Goal: Book appointment/travel/reservation

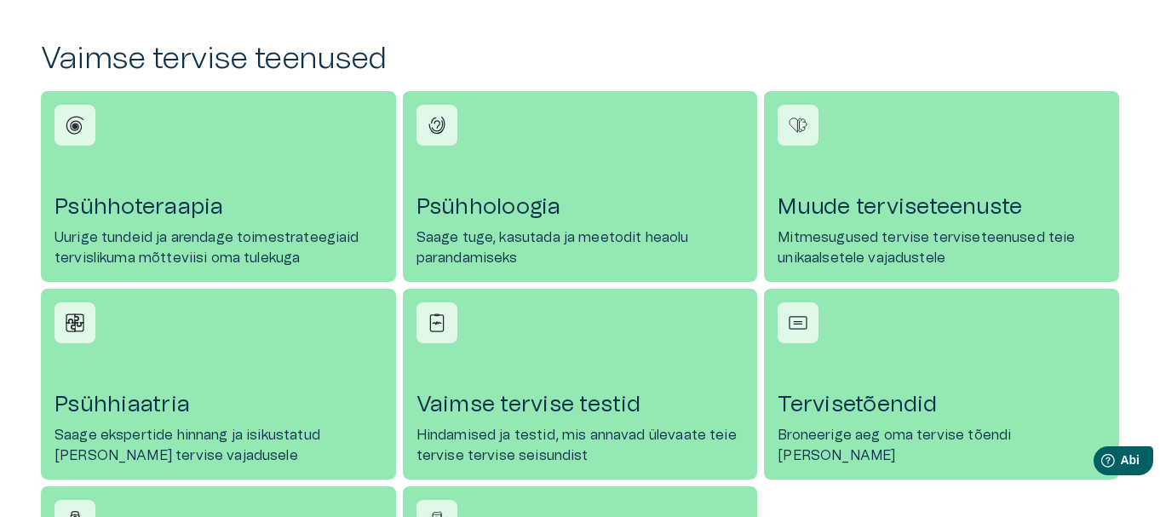
scroll to position [852, 0]
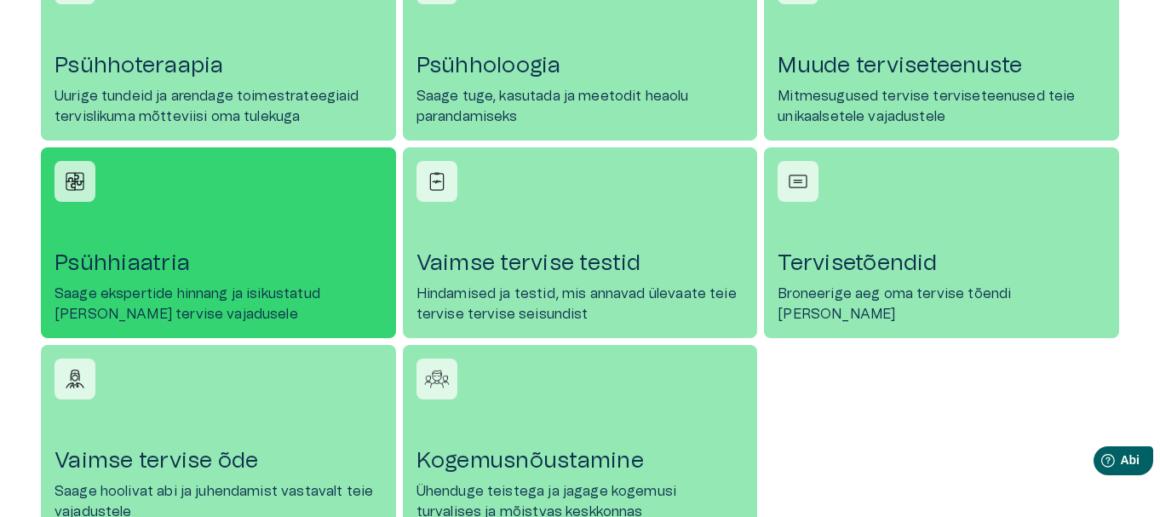
click at [234, 257] on h4 "Psühhiaatria" at bounding box center [218, 263] width 328 height 27
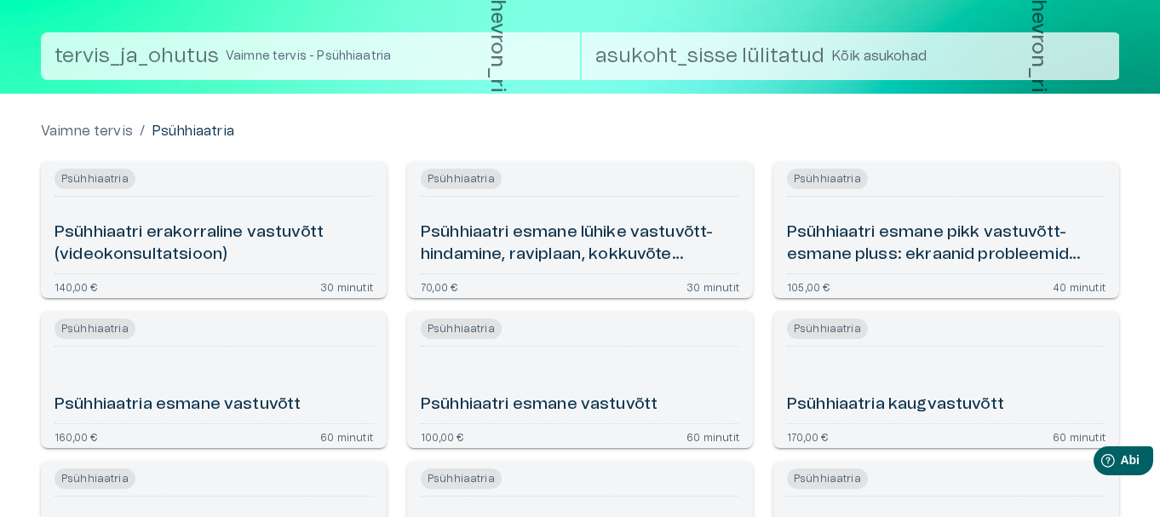
scroll to position [85, 0]
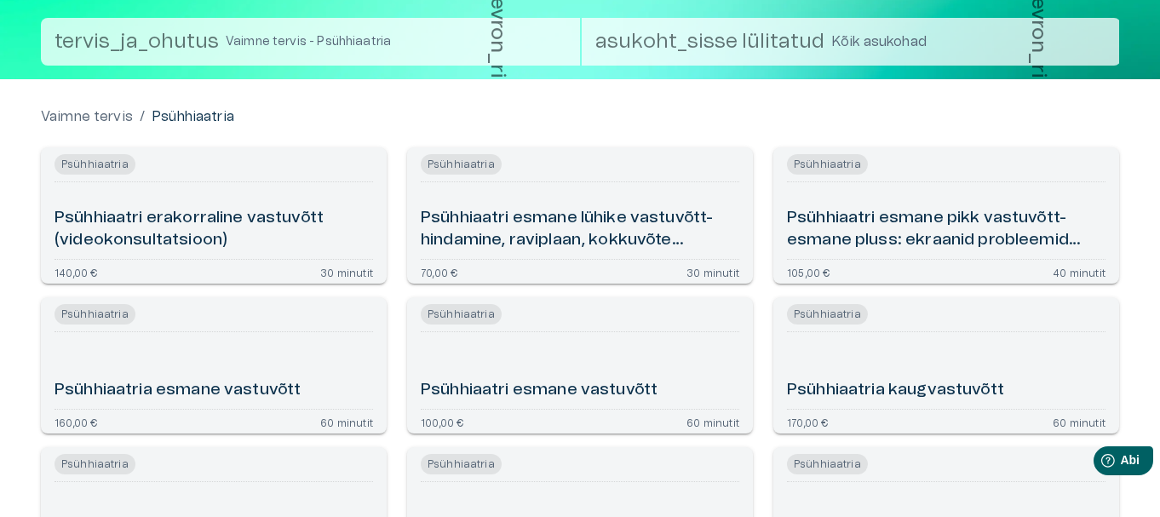
click at [206, 399] on h6 "Psühhiaatria esmane vastuvõtt" at bounding box center [177, 390] width 246 height 23
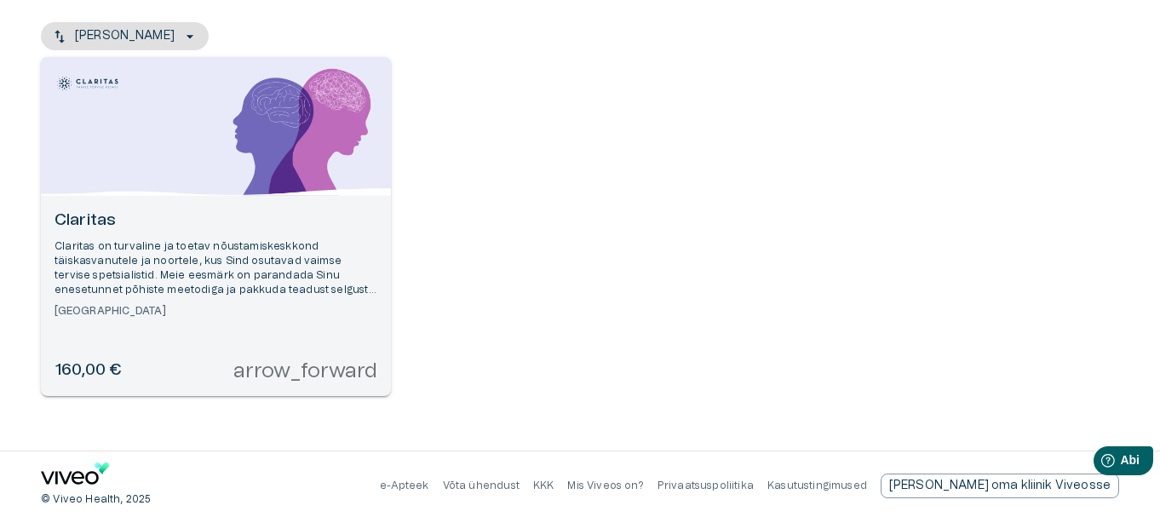
scroll to position [200, 0]
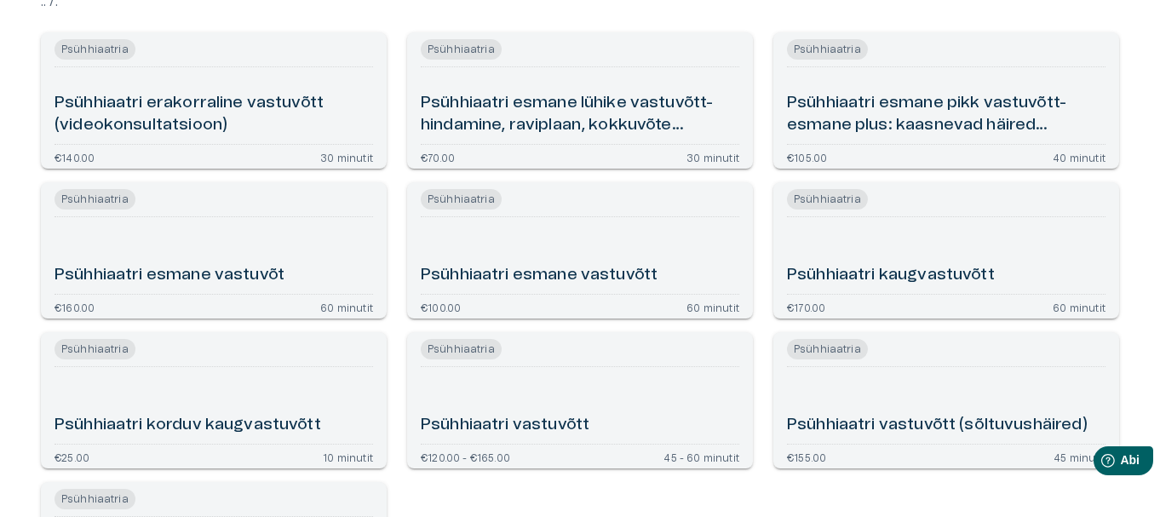
scroll to position [202, 0]
click at [195, 260] on div "Psühhiaatria esmane vastuvõtt" at bounding box center [213, 253] width 318 height 63
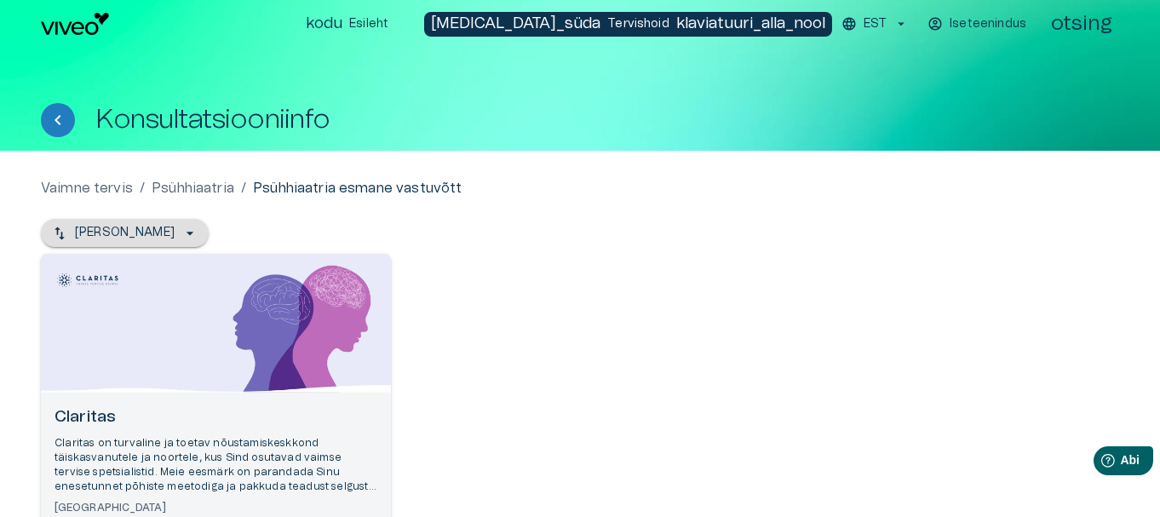
click at [159, 237] on button "[PERSON_NAME]" at bounding box center [125, 233] width 168 height 28
click at [186, 232] on icon "button" at bounding box center [189, 232] width 7 height 3
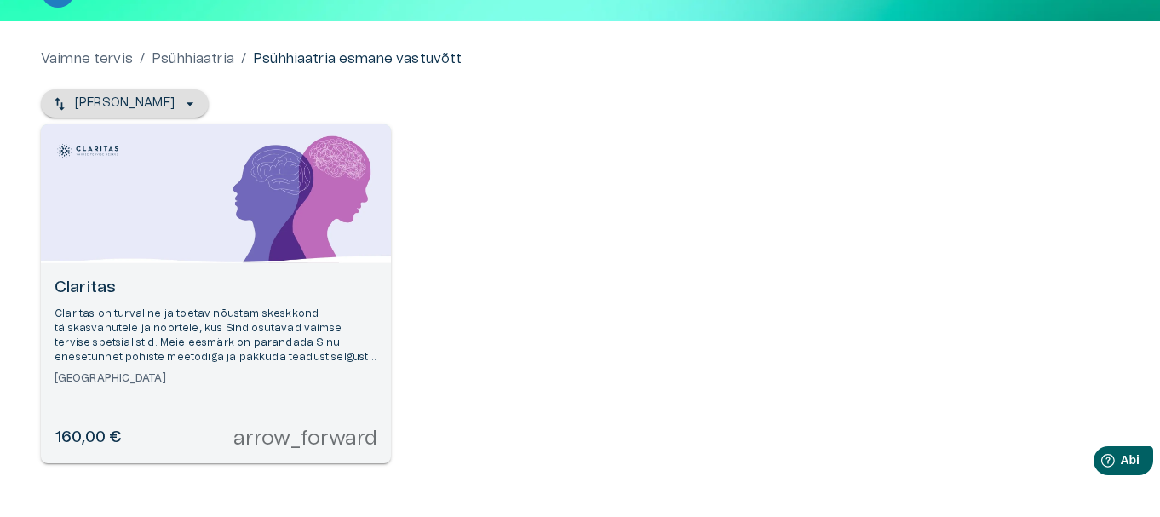
scroll to position [200, 0]
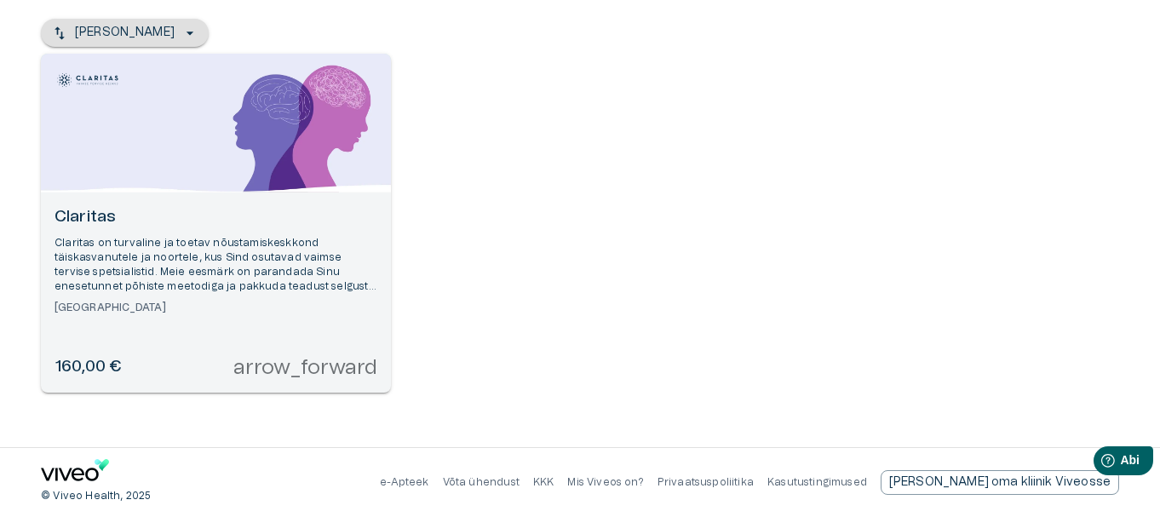
click at [186, 255] on font "Claritas on turvaline ja toetav nõustamiskeskkond täiskasvanutele ja noortele, …" at bounding box center [215, 279] width 322 height 83
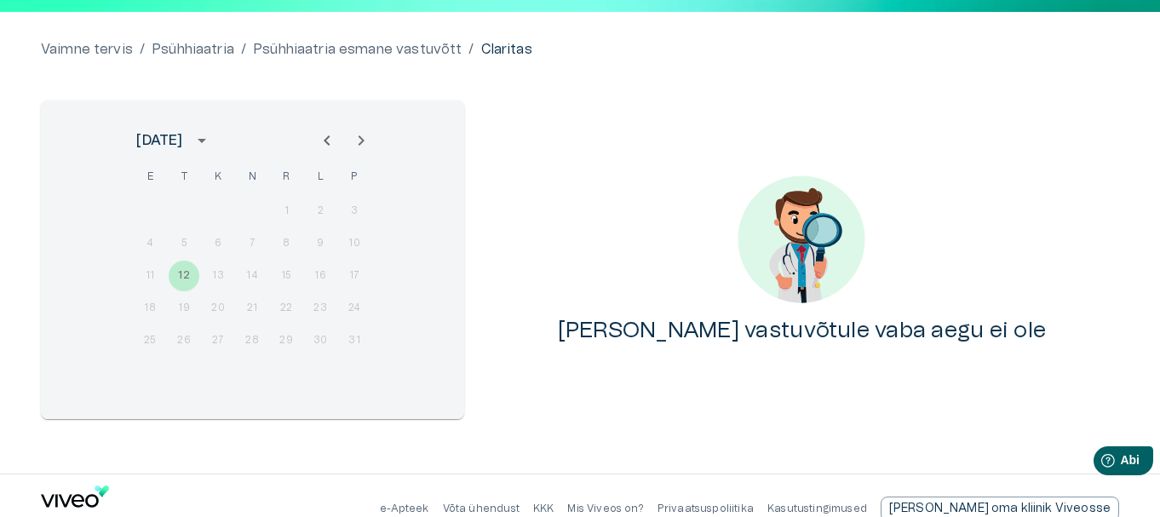
scroll to position [165, 0]
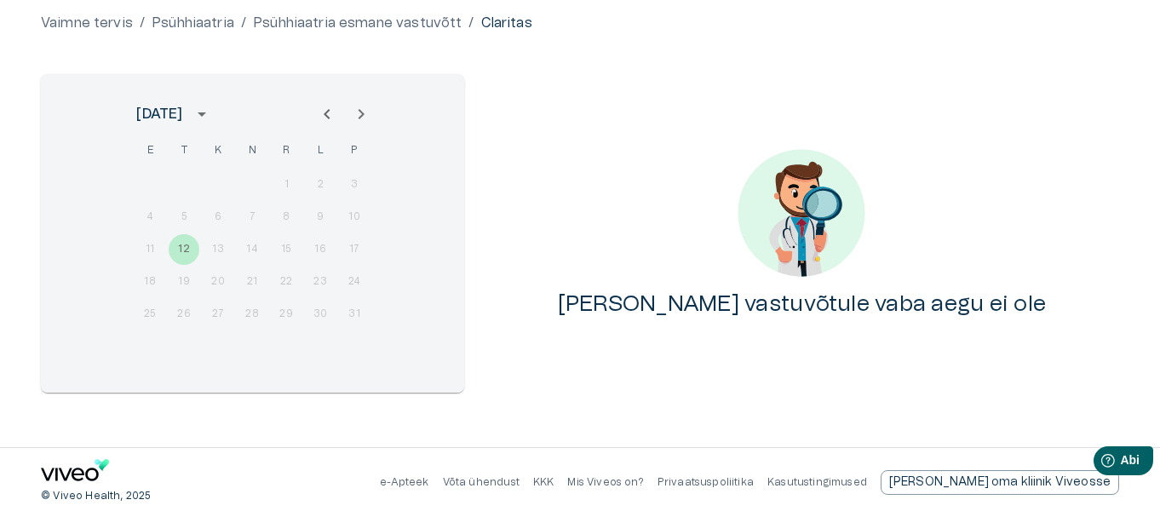
scroll to position [200, 0]
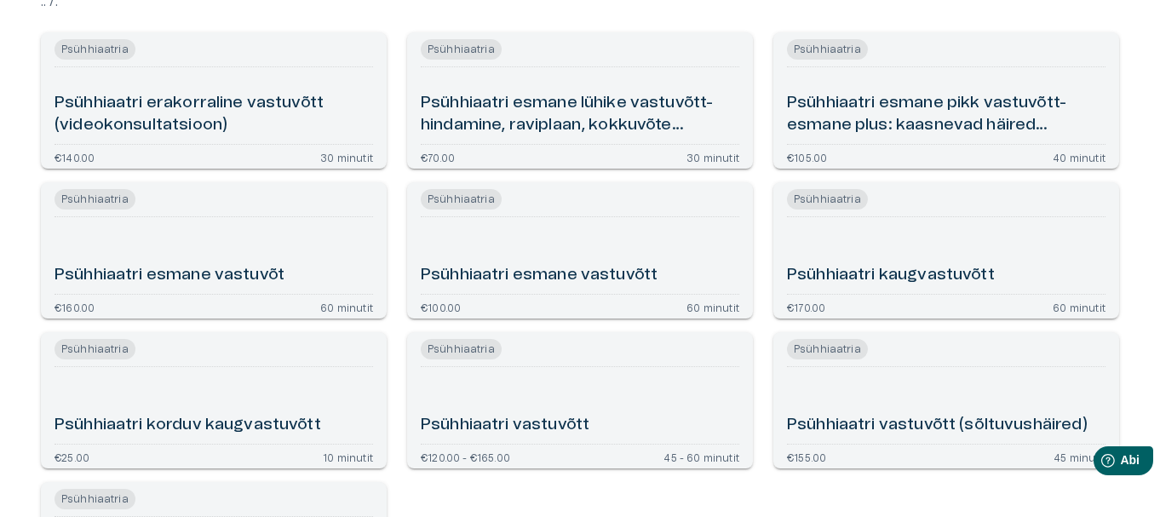
scroll to position [318, 0]
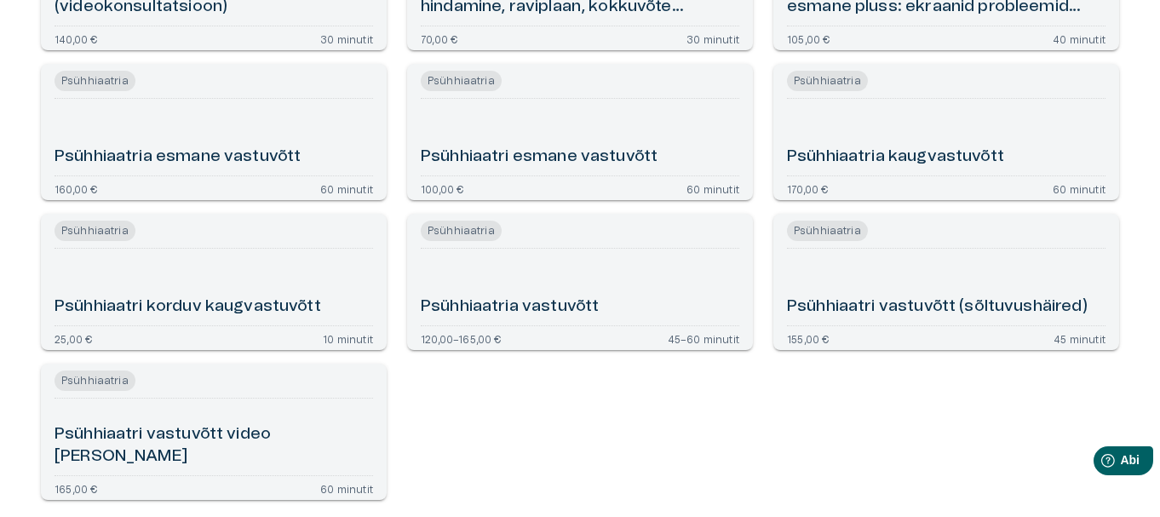
click at [640, 151] on font "Psühhiaatri esmane vastuvõtt" at bounding box center [539, 156] width 237 height 16
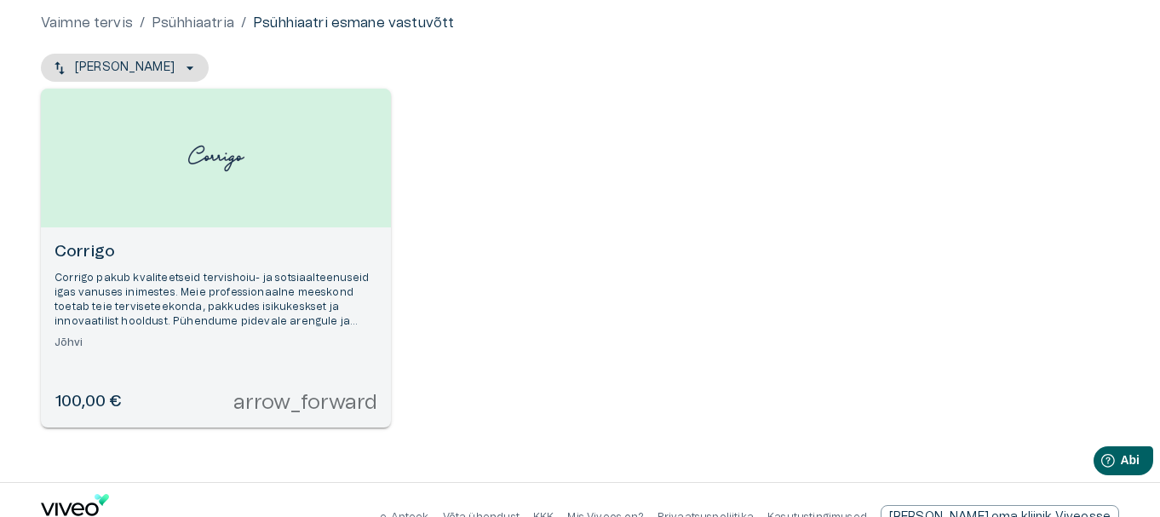
scroll to position [170, 0]
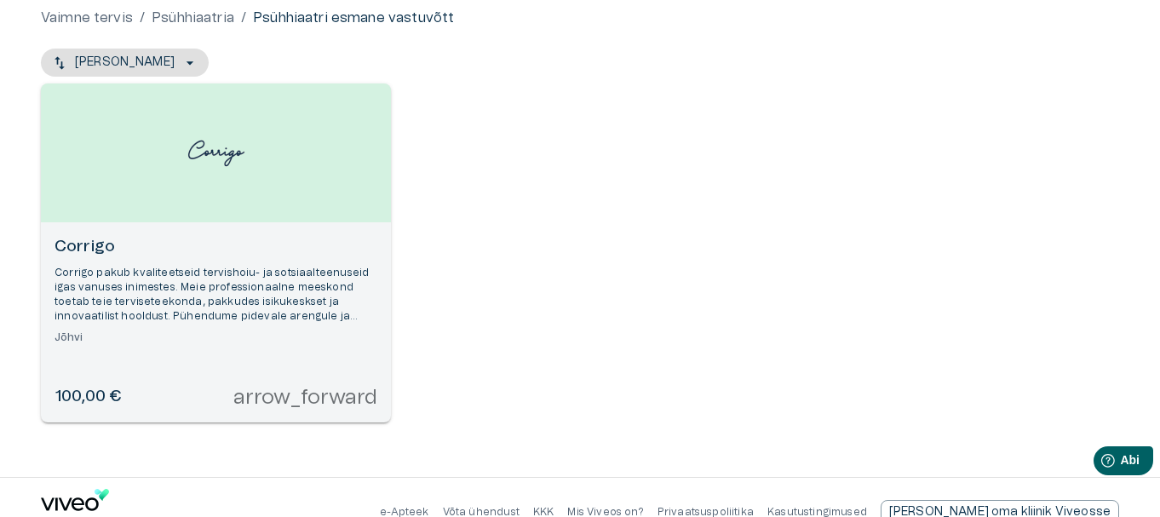
click at [100, 291] on font "Corrigo pakub kvaliteetseid tervishoiu- ja sotsiaalteenuseid igas vanuses inime…" at bounding box center [211, 301] width 314 height 69
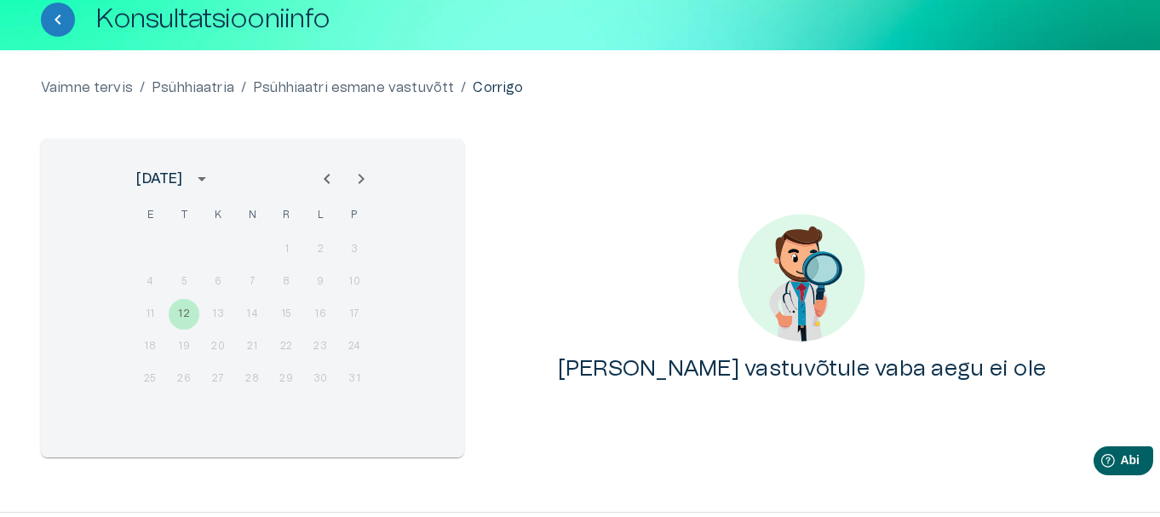
scroll to position [165, 0]
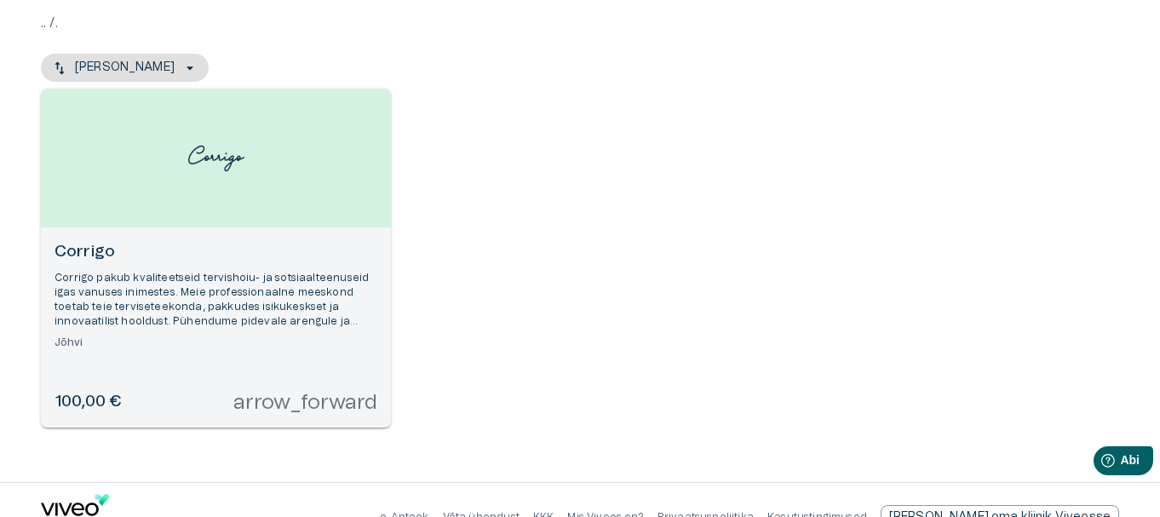
scroll to position [200, 0]
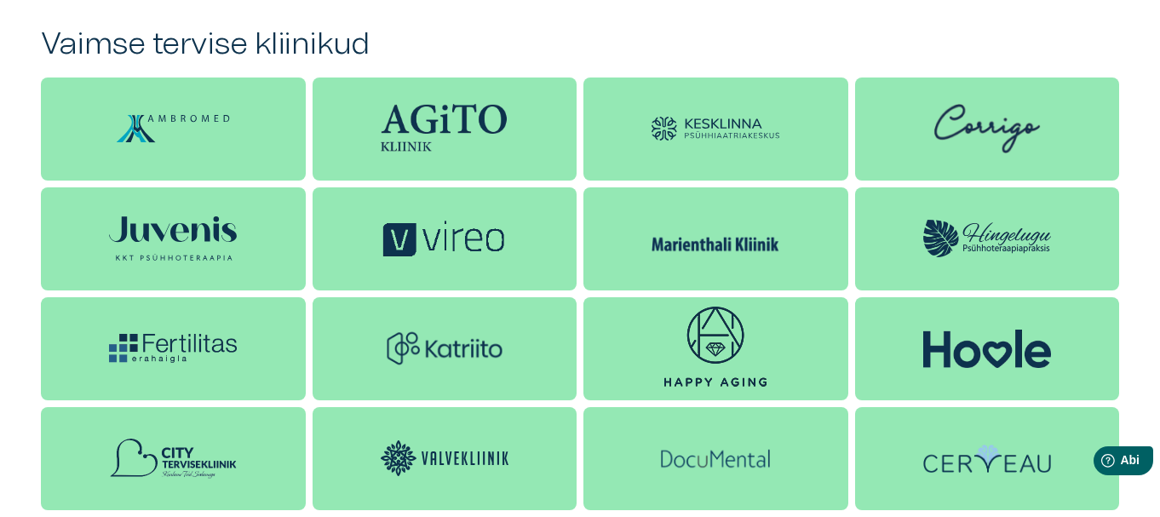
scroll to position [1281, 0]
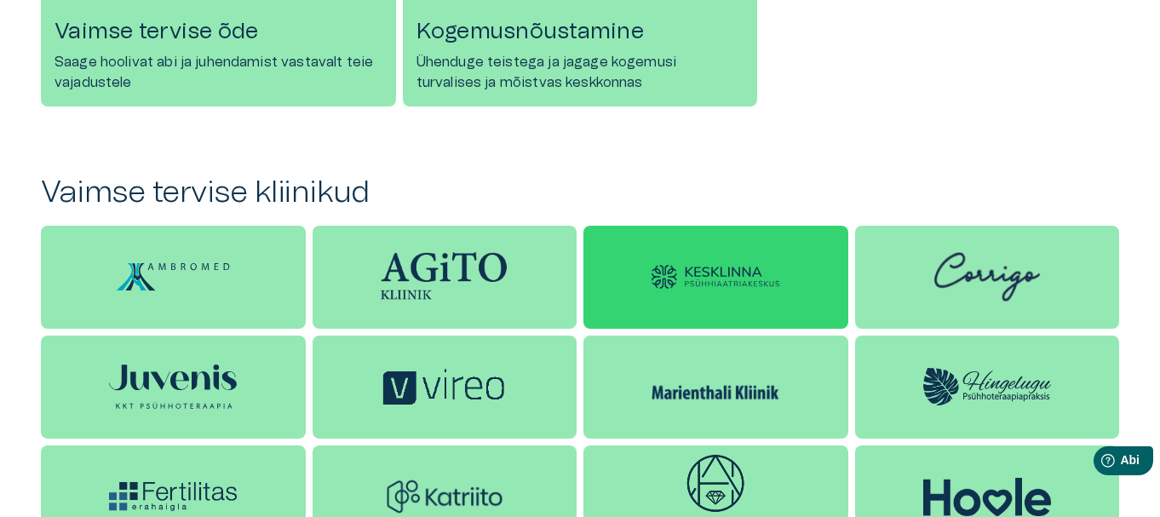
click at [697, 267] on img at bounding box center [715, 277] width 128 height 25
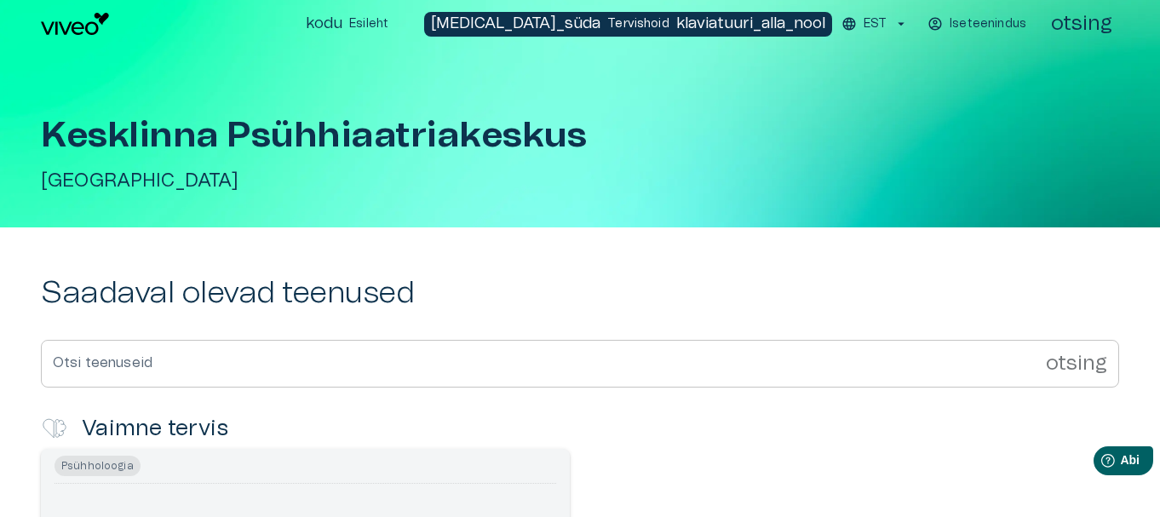
click at [940, 359] on input "Otsi teenuseid" at bounding box center [543, 364] width 1005 height 48
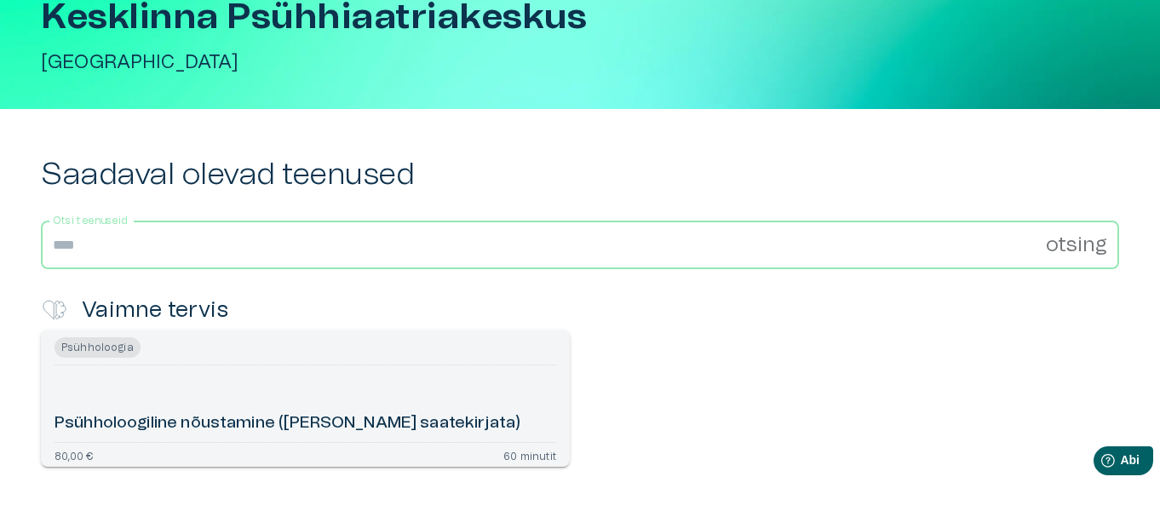
scroll to position [227, 0]
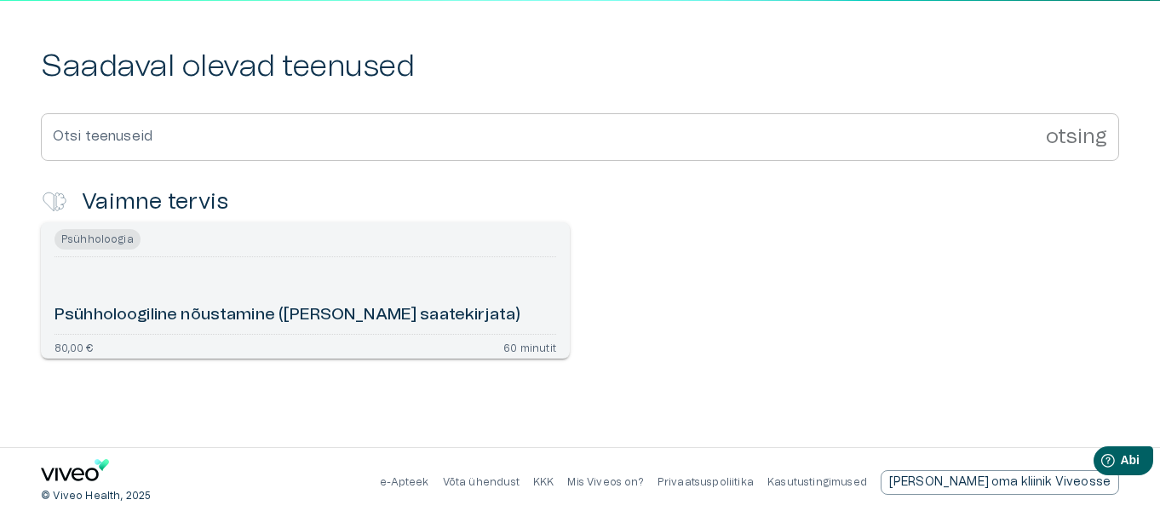
click at [201, 307] on font "Psühholoogiline nõustamine ([PERSON_NAME] saatekirjata)" at bounding box center [287, 315] width 466 height 16
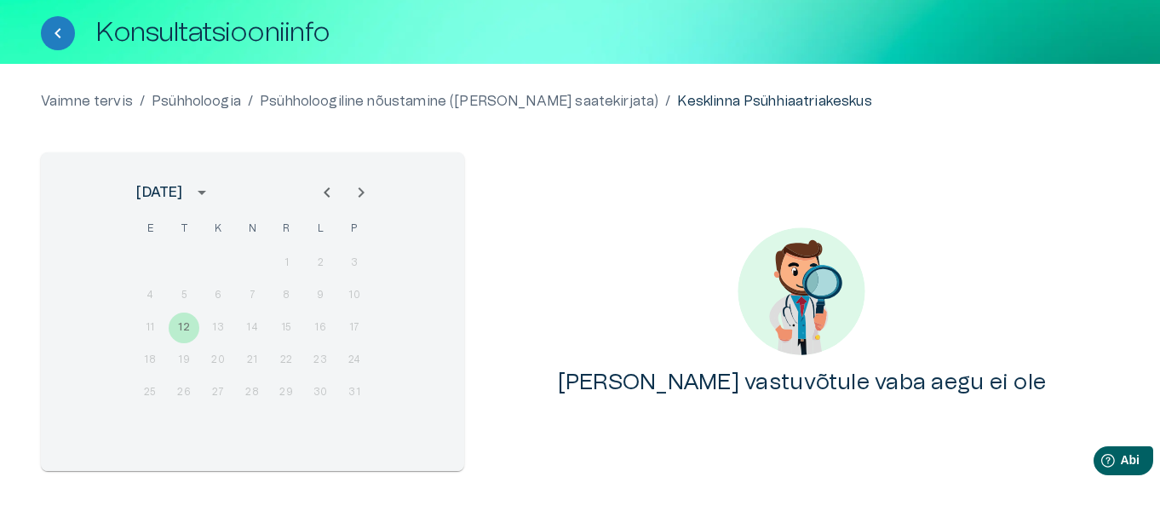
scroll to position [165, 0]
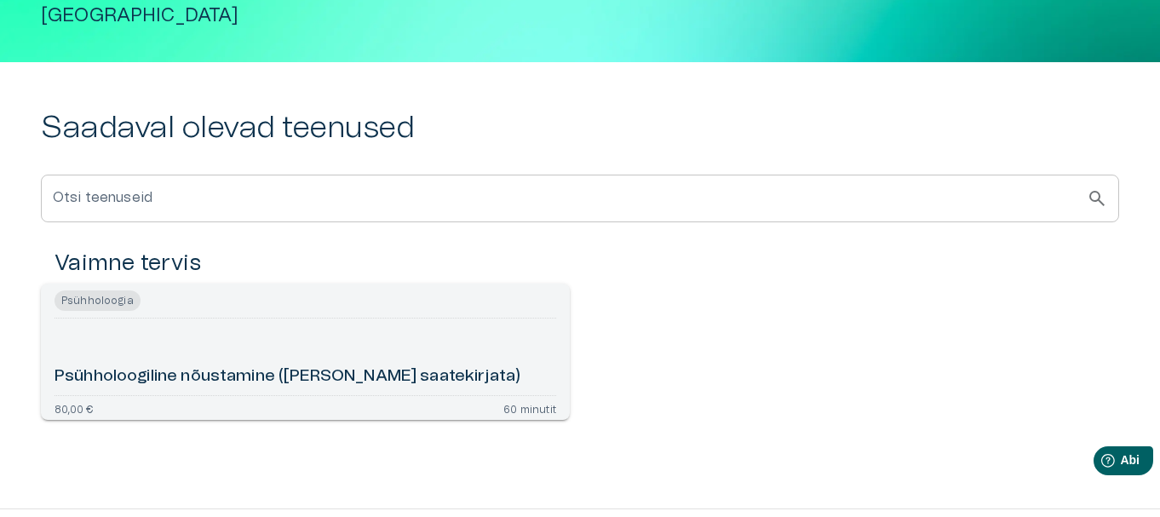
scroll to position [227, 0]
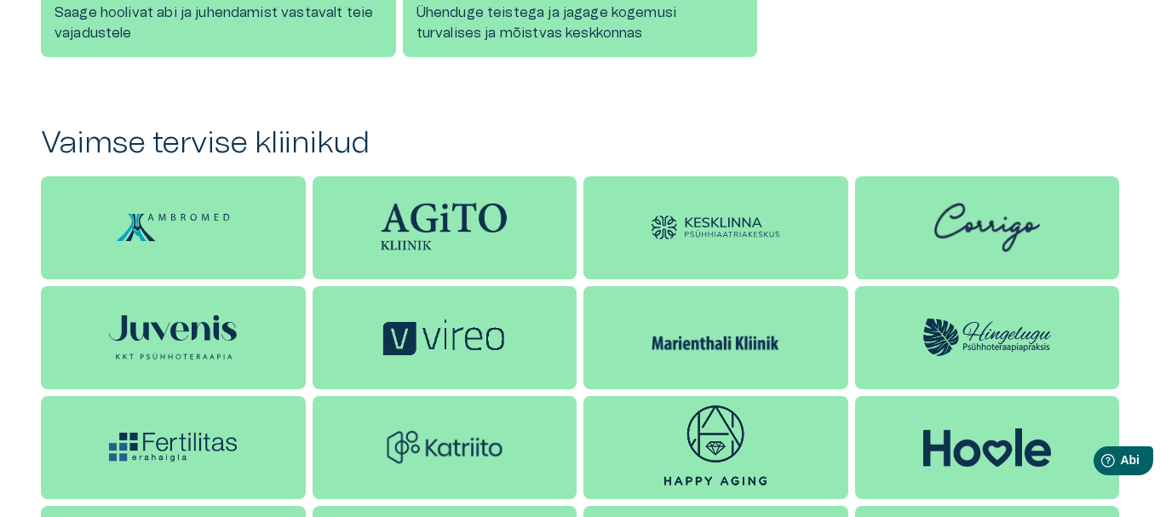
scroll to position [1451, 0]
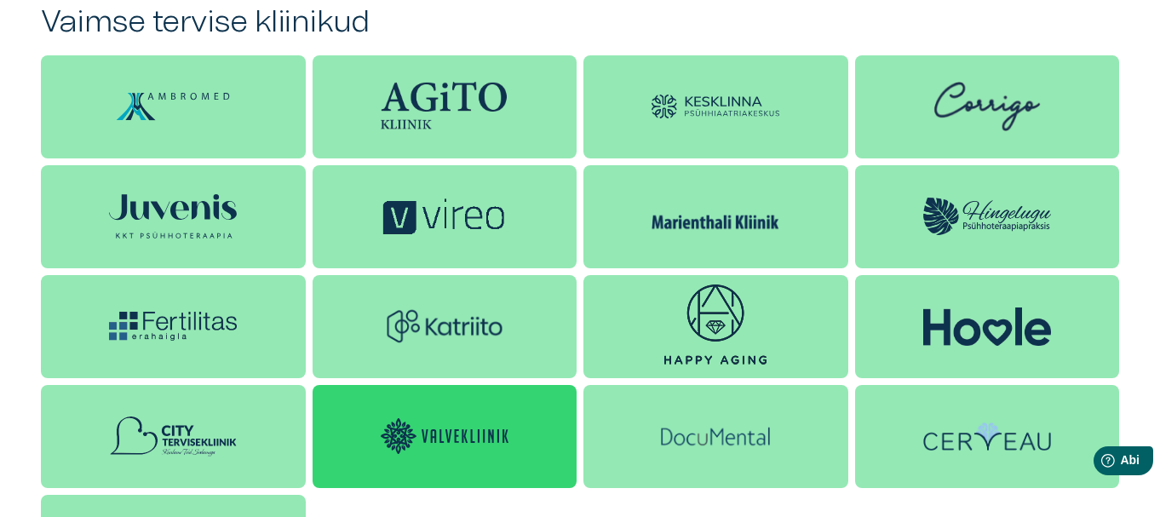
click at [450, 435] on img at bounding box center [445, 436] width 128 height 36
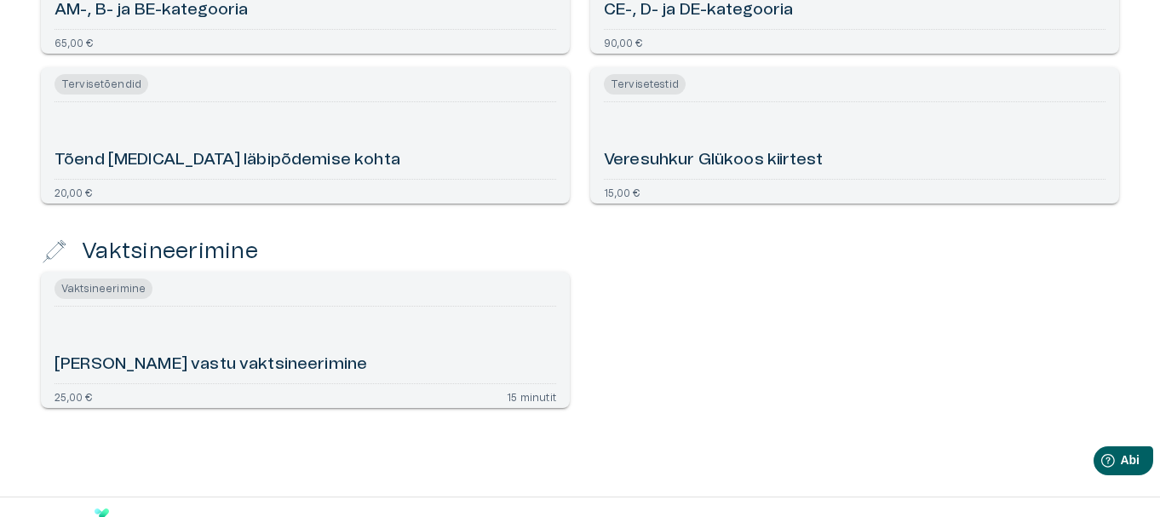
scroll to position [3641, 0]
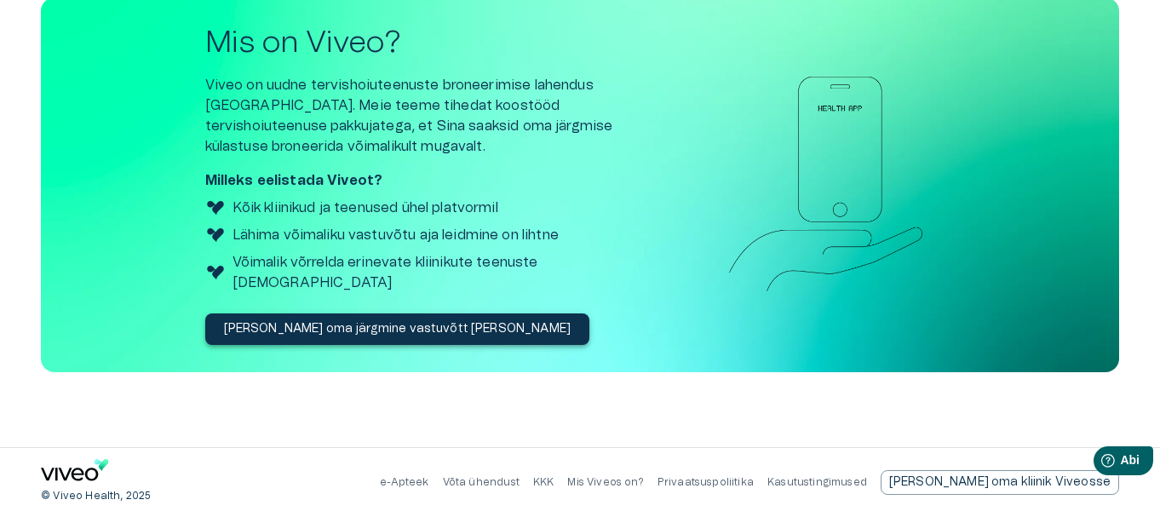
scroll to position [1451, 0]
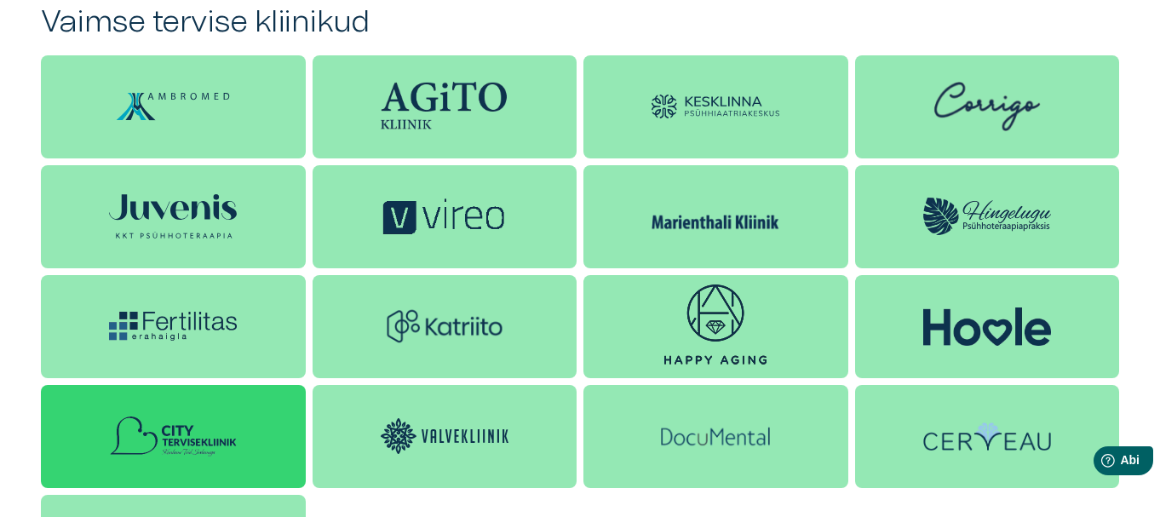
click at [192, 444] on img at bounding box center [173, 436] width 128 height 43
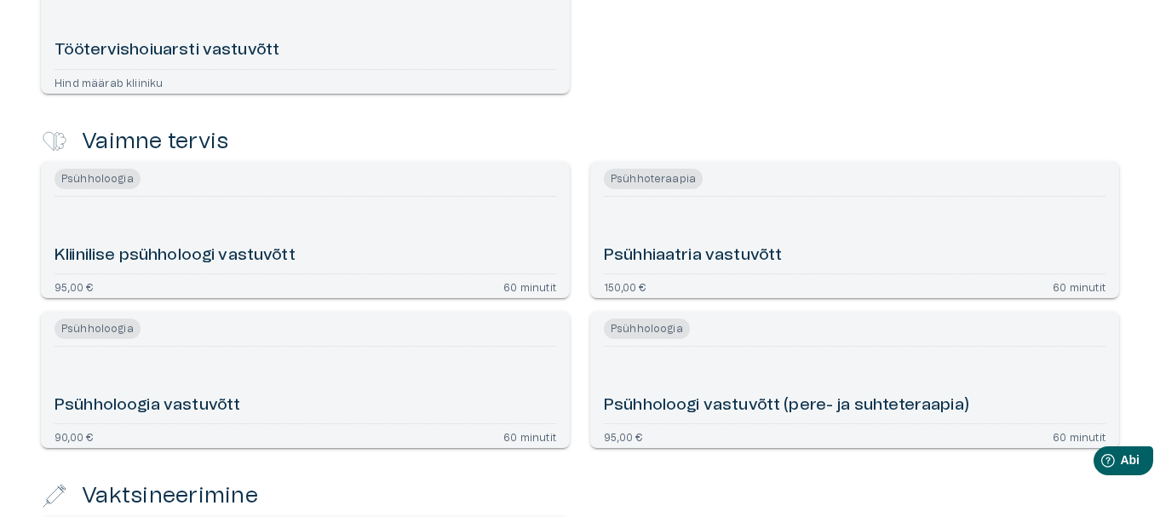
scroll to position [2725, 0]
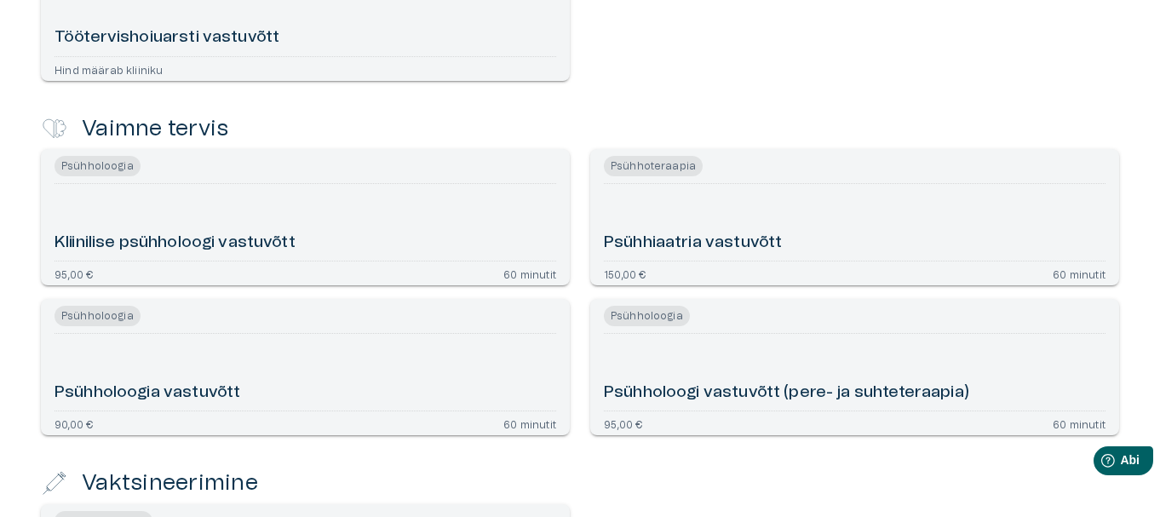
click at [844, 221] on div "Psühhiaatria vastuvõtt" at bounding box center [855, 222] width 502 height 63
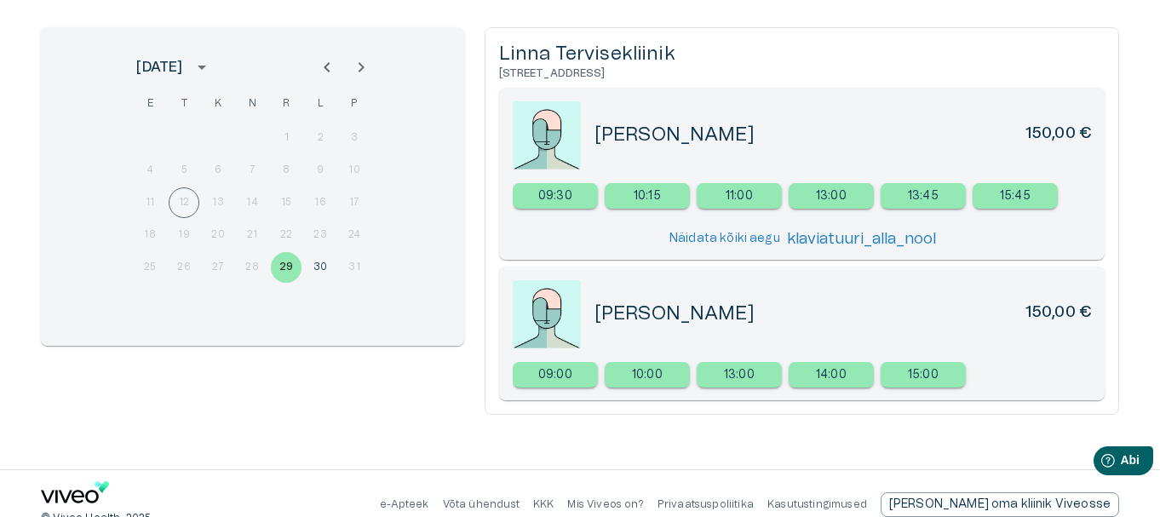
scroll to position [234, 0]
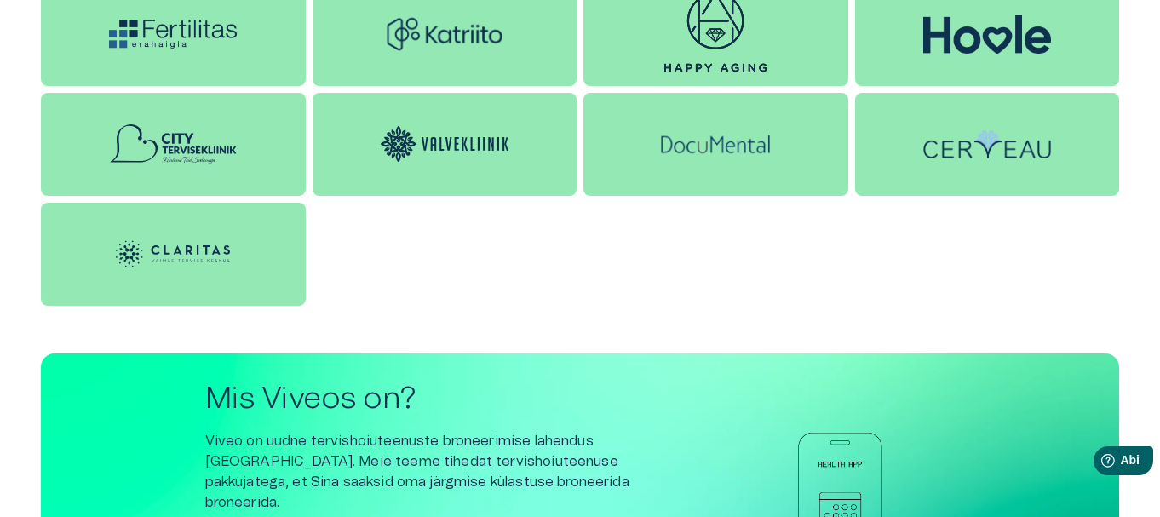
scroll to position [1547, 0]
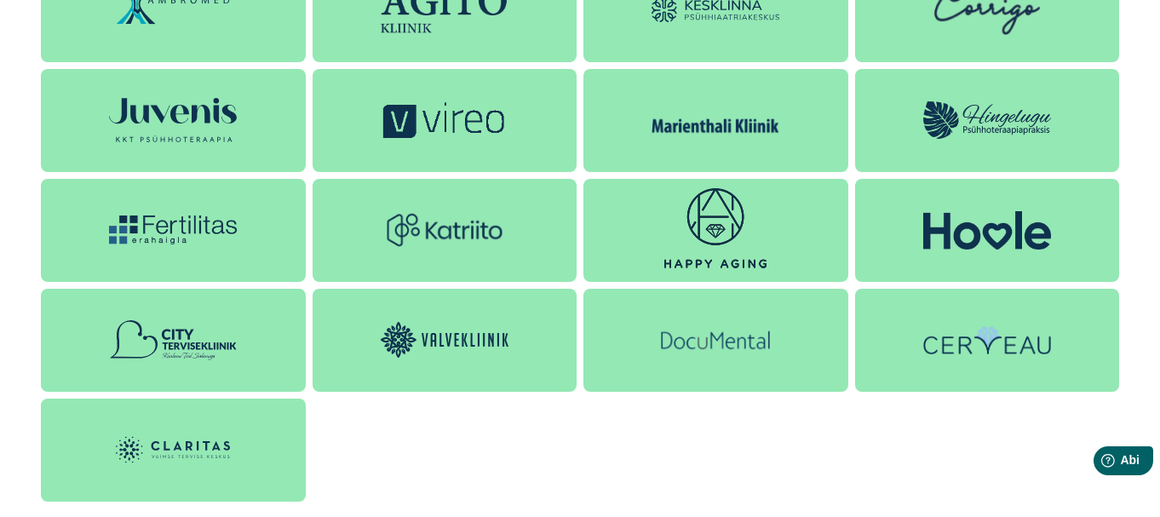
click at [1016, 103] on img at bounding box center [987, 119] width 128 height 37
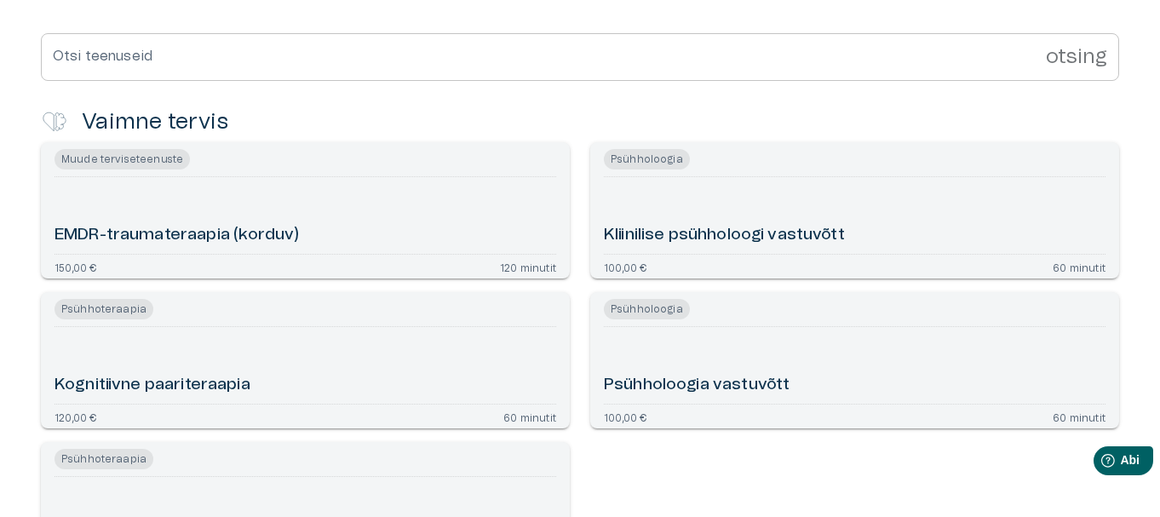
scroll to position [431, 0]
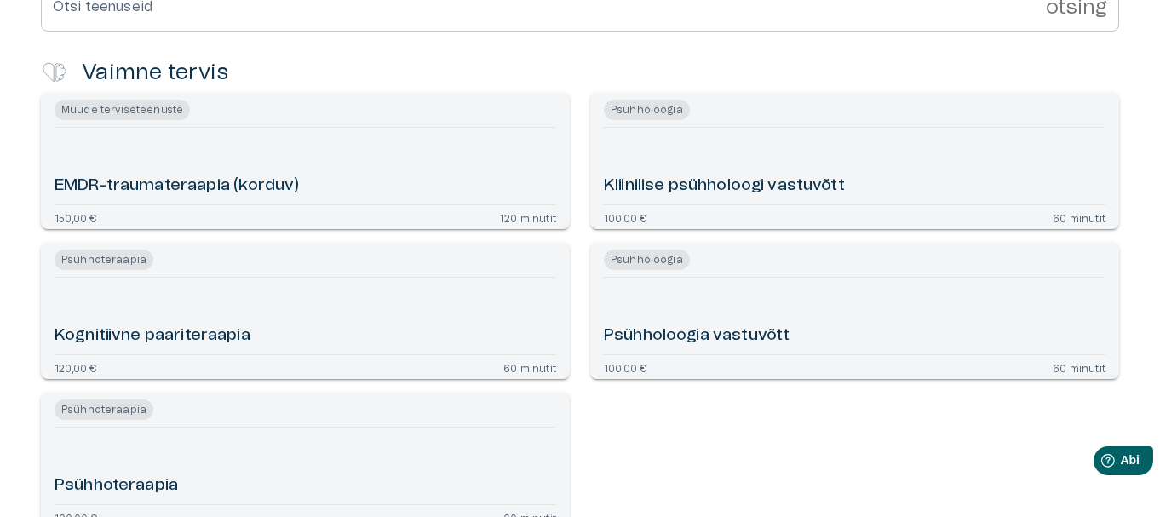
click at [690, 155] on div "Kliinilise psühholoogi vastuvõtt" at bounding box center [855, 166] width 502 height 63
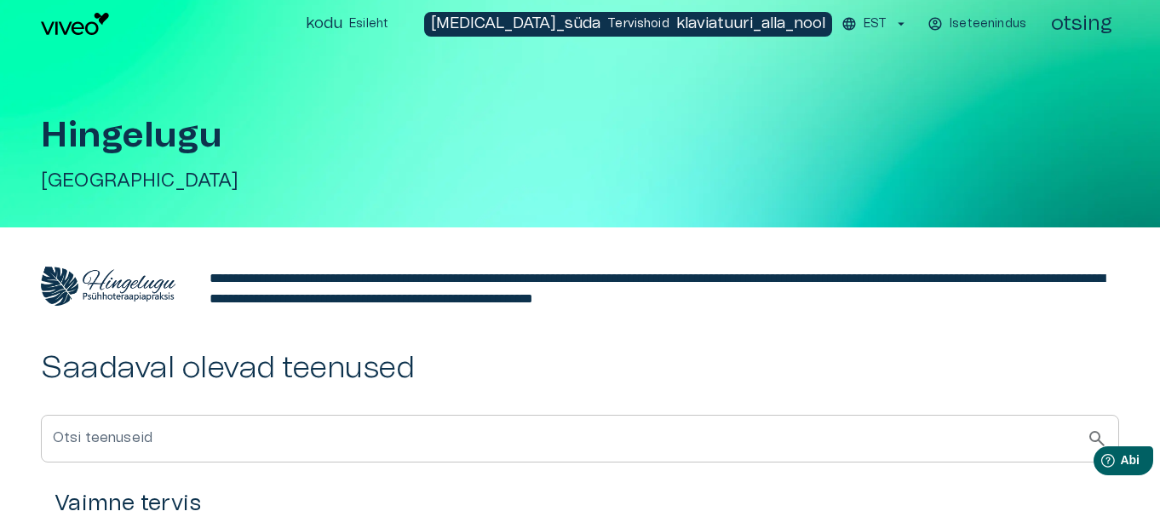
scroll to position [431, 0]
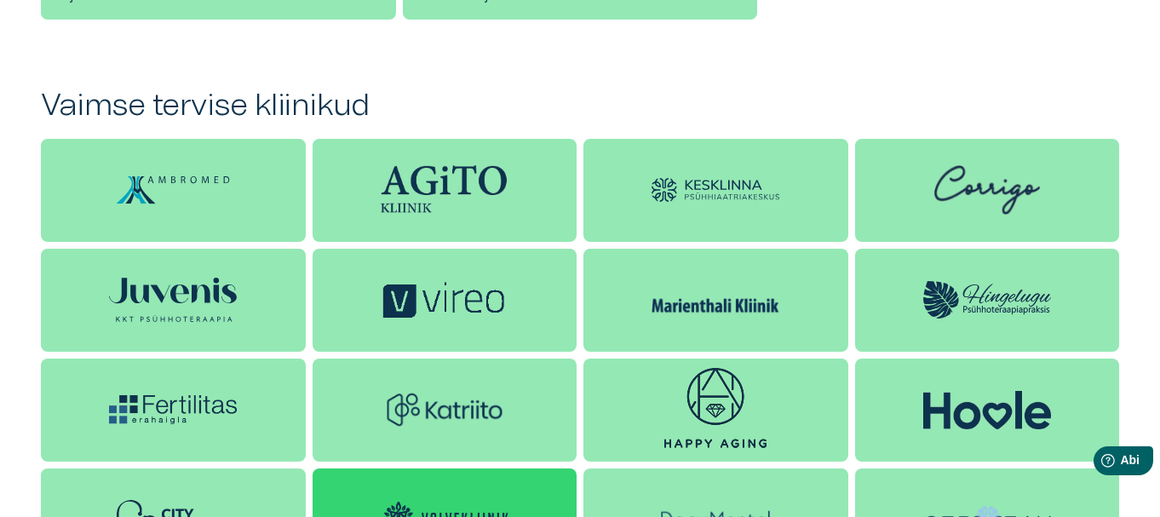
scroll to position [1377, 0]
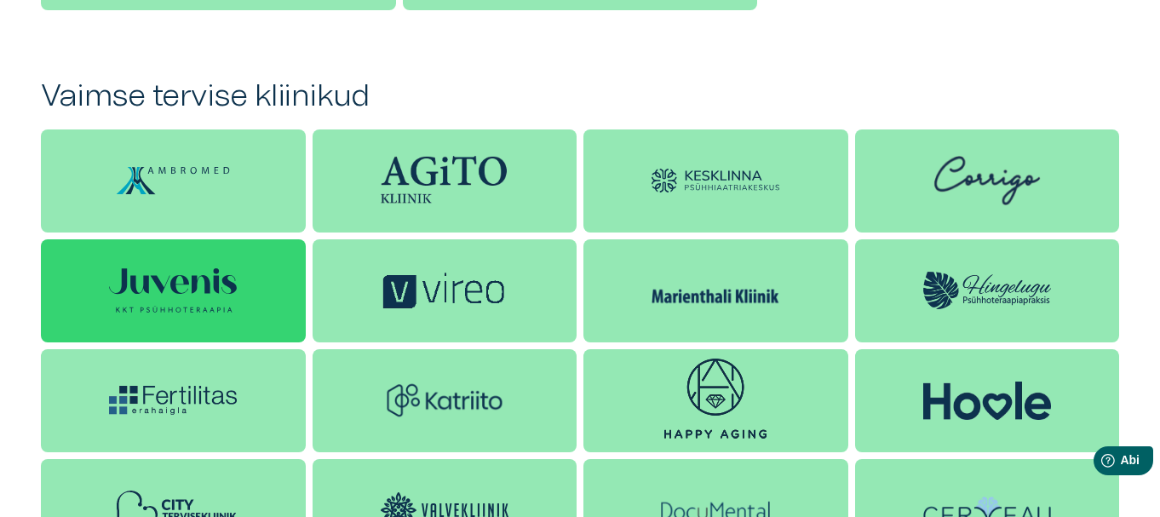
click at [168, 276] on img at bounding box center [173, 290] width 128 height 45
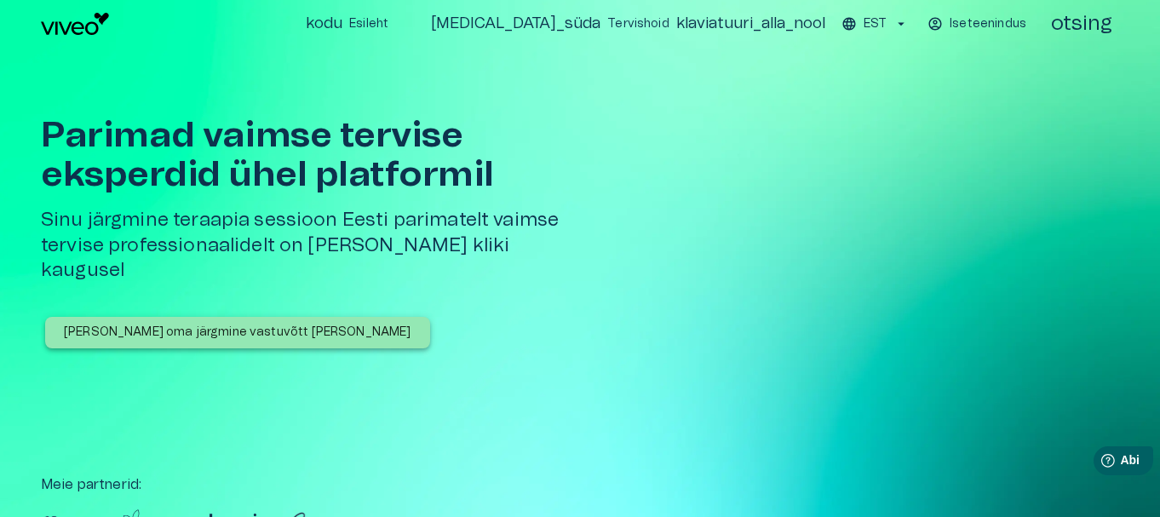
scroll to position [1377, 0]
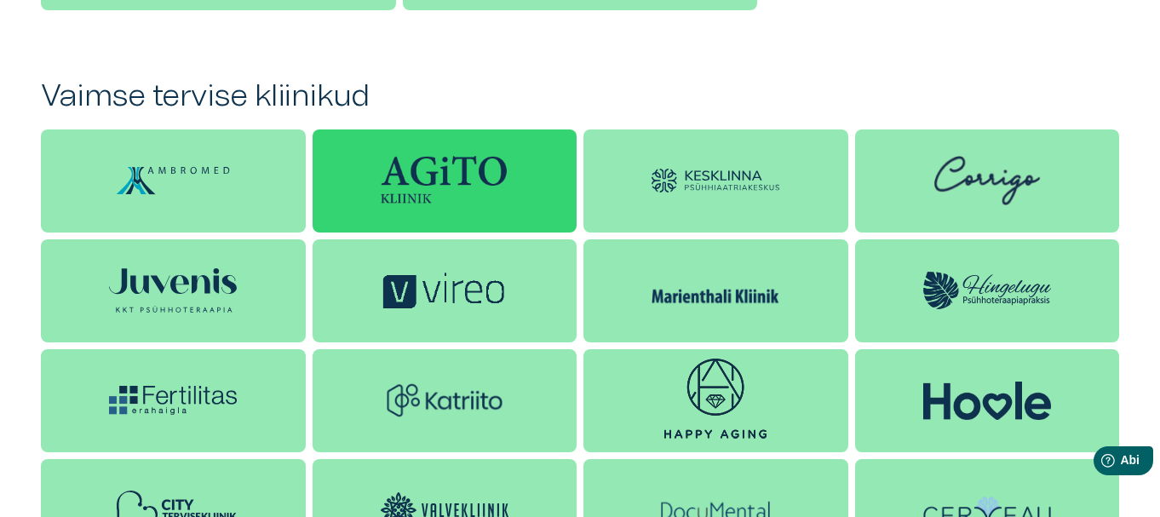
click at [439, 179] on img at bounding box center [445, 181] width 128 height 50
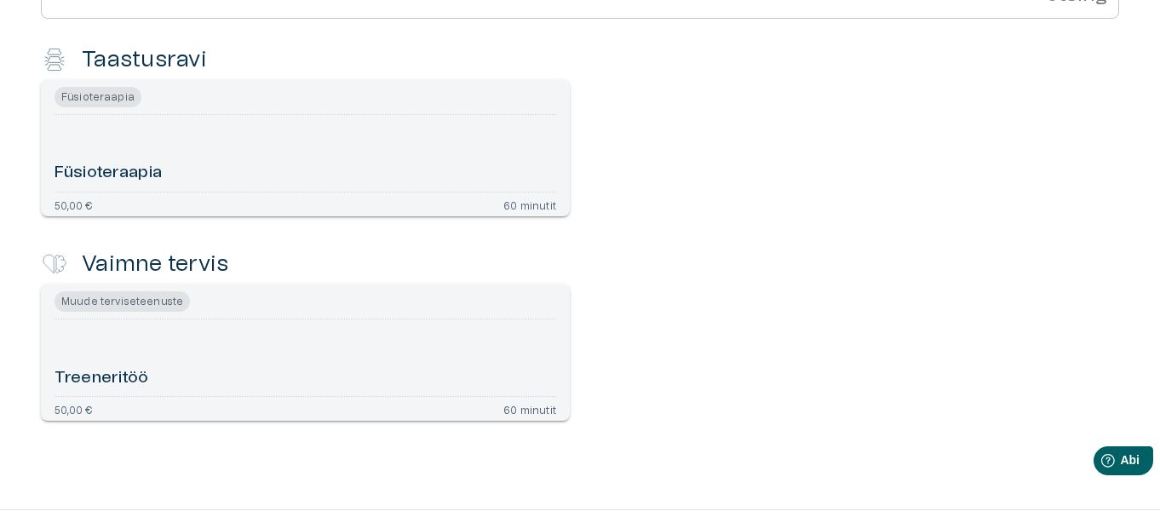
scroll to position [506, 0]
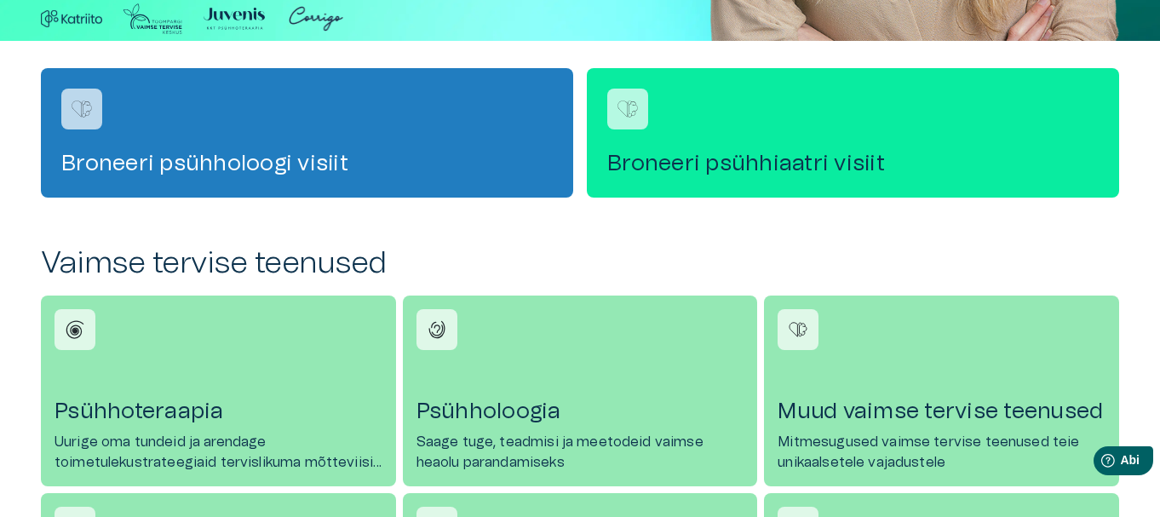
scroll to position [1377, 0]
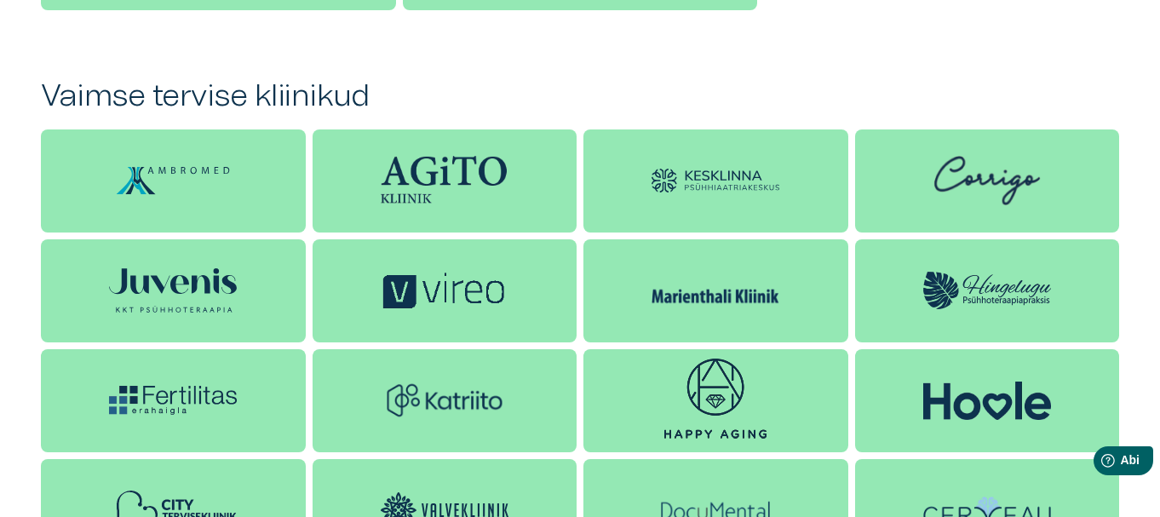
click at [213, 180] on img at bounding box center [173, 180] width 128 height 51
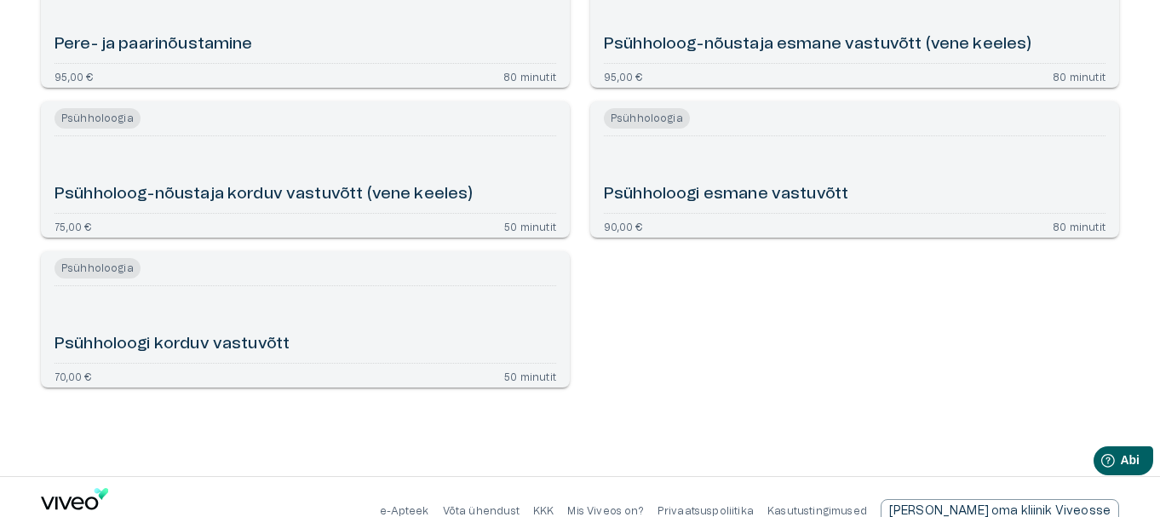
scroll to position [1261, 0]
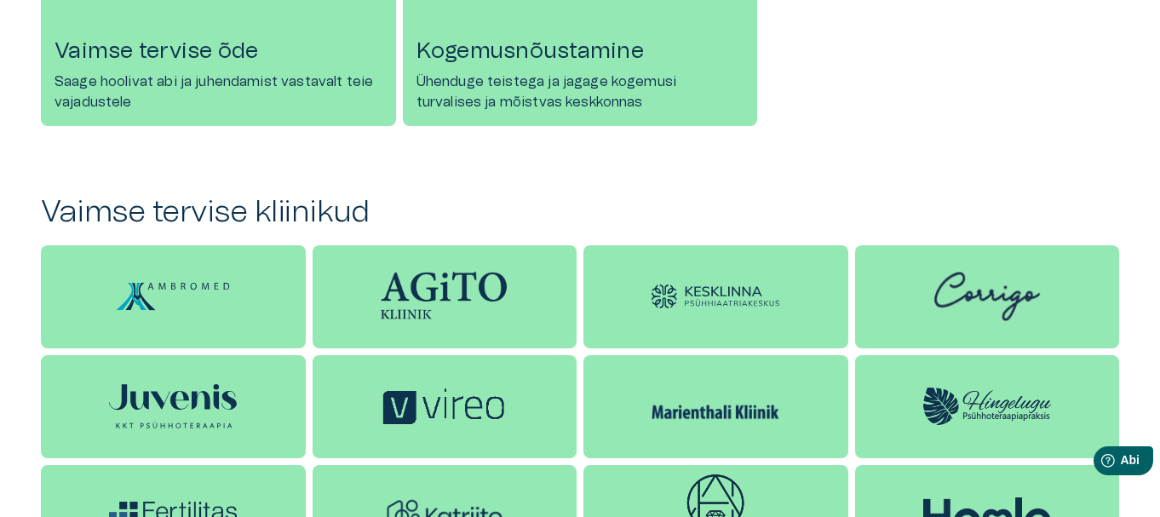
scroll to position [1377, 0]
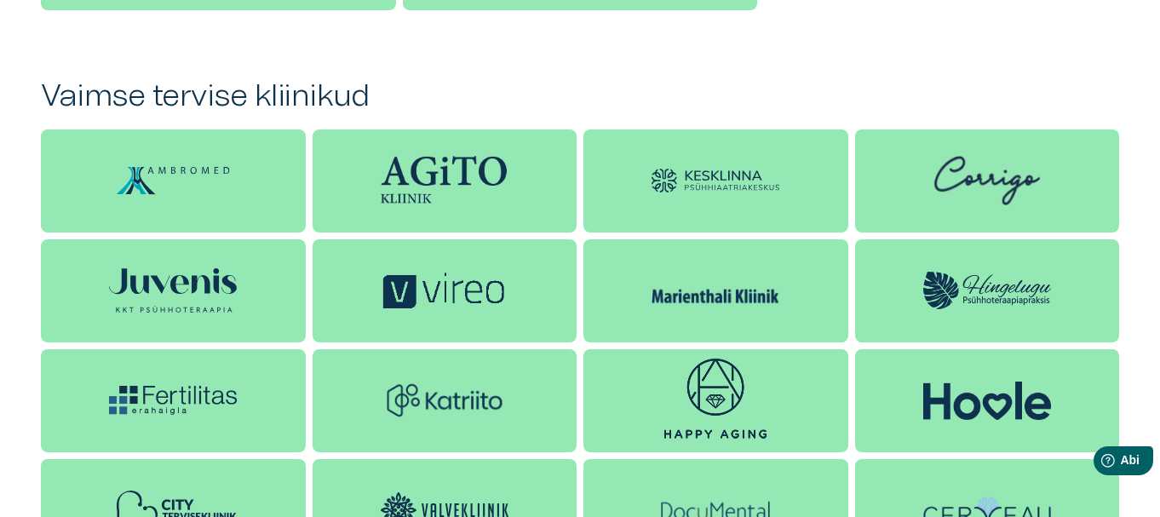
click at [655, 178] on img at bounding box center [715, 181] width 128 height 25
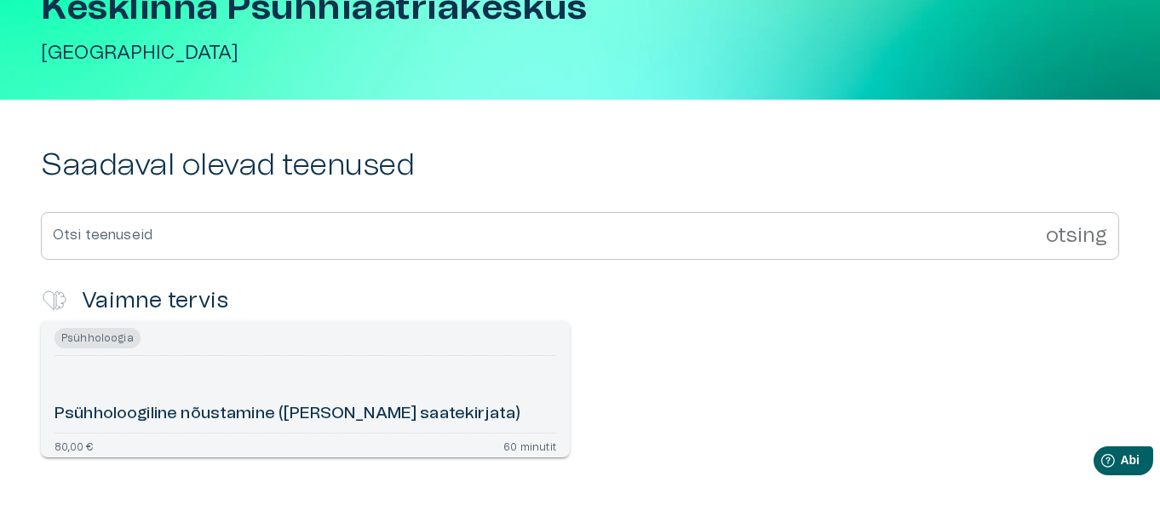
scroll to position [227, 0]
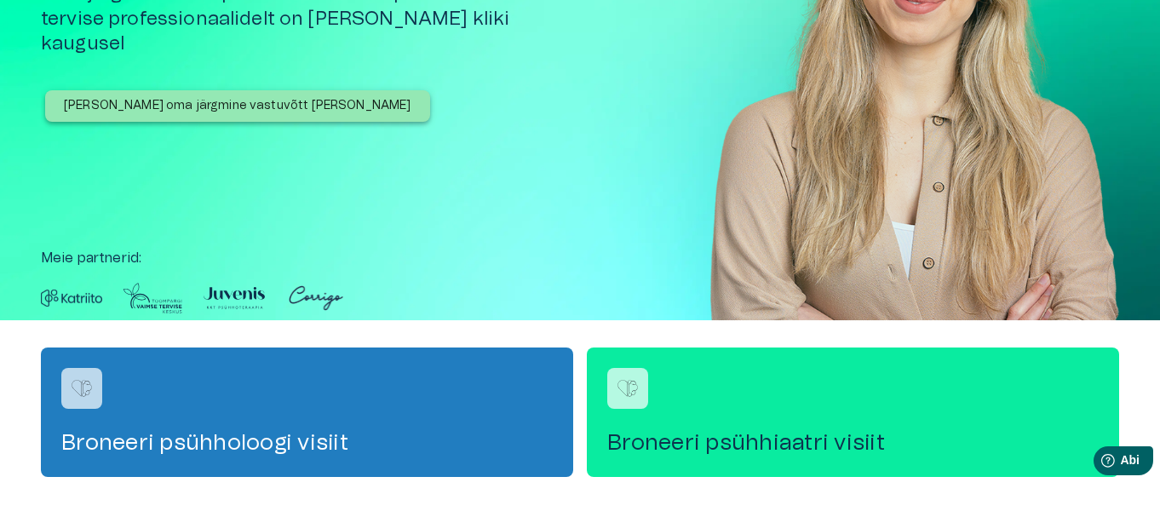
scroll to position [1377, 0]
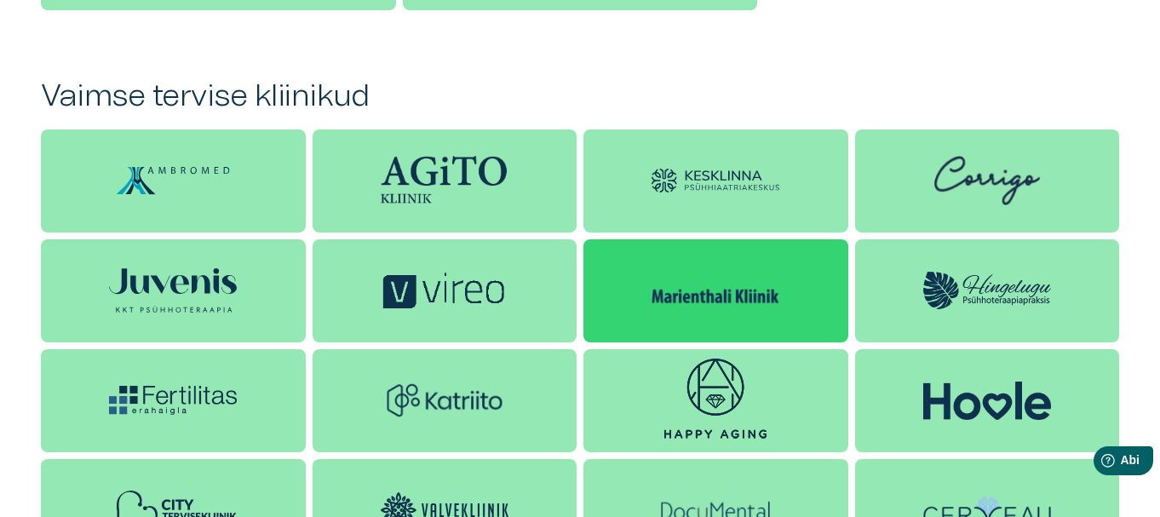
click at [768, 281] on img at bounding box center [715, 290] width 128 height 33
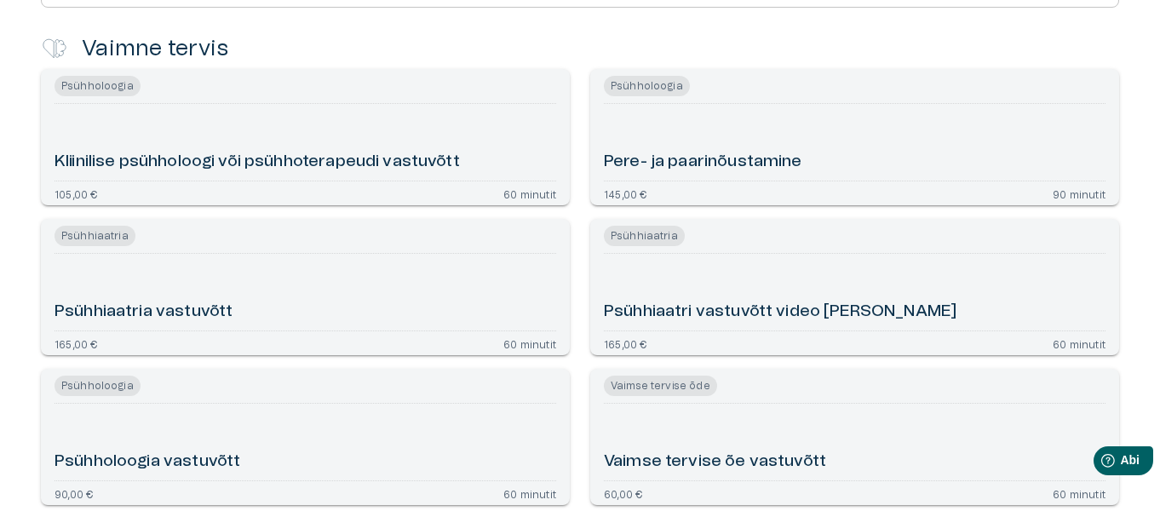
scroll to position [511, 0]
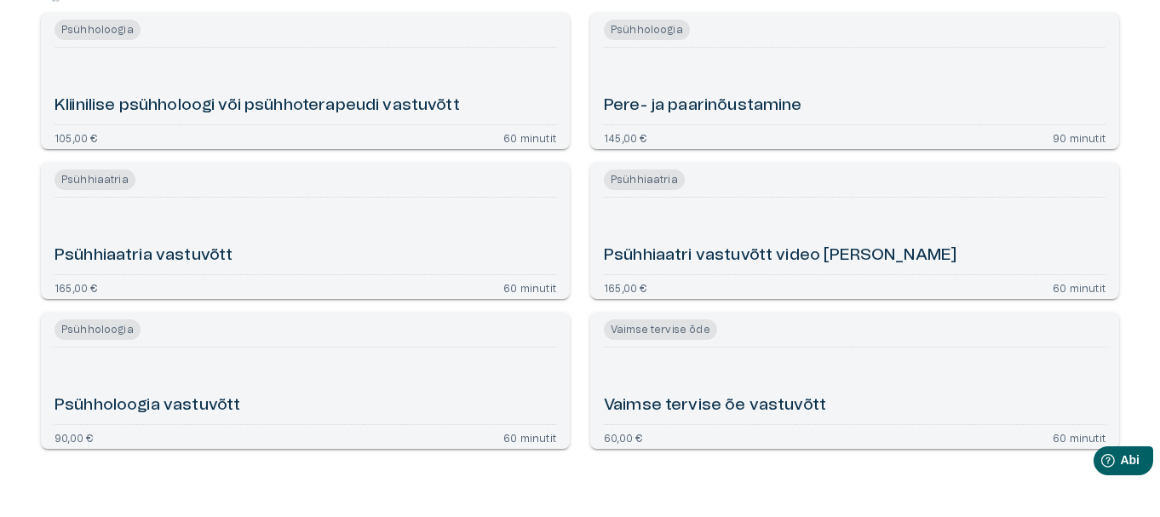
click at [311, 241] on div "Psühhiaatria vastuvõtt" at bounding box center [305, 235] width 502 height 63
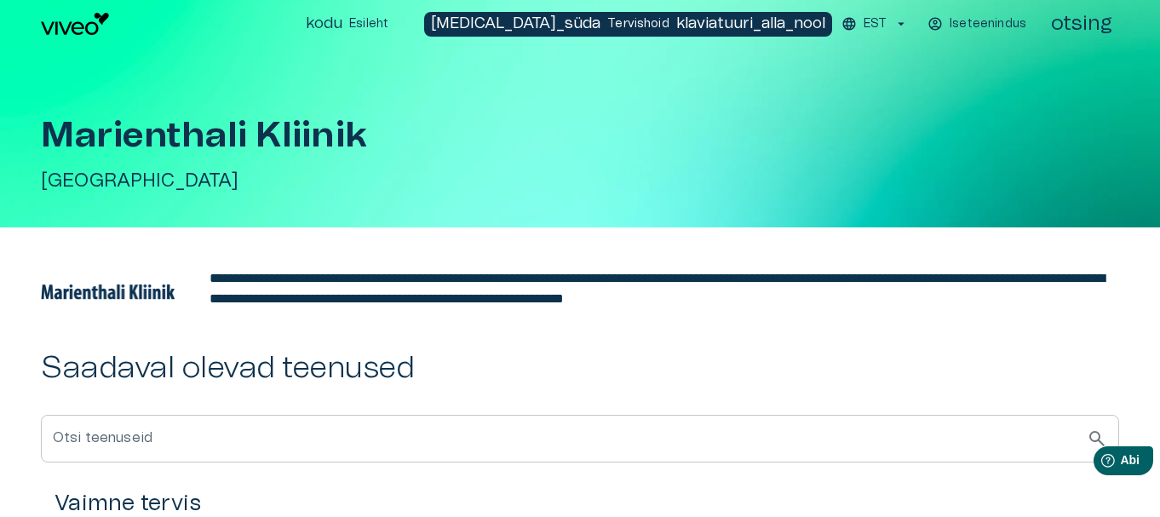
scroll to position [511, 0]
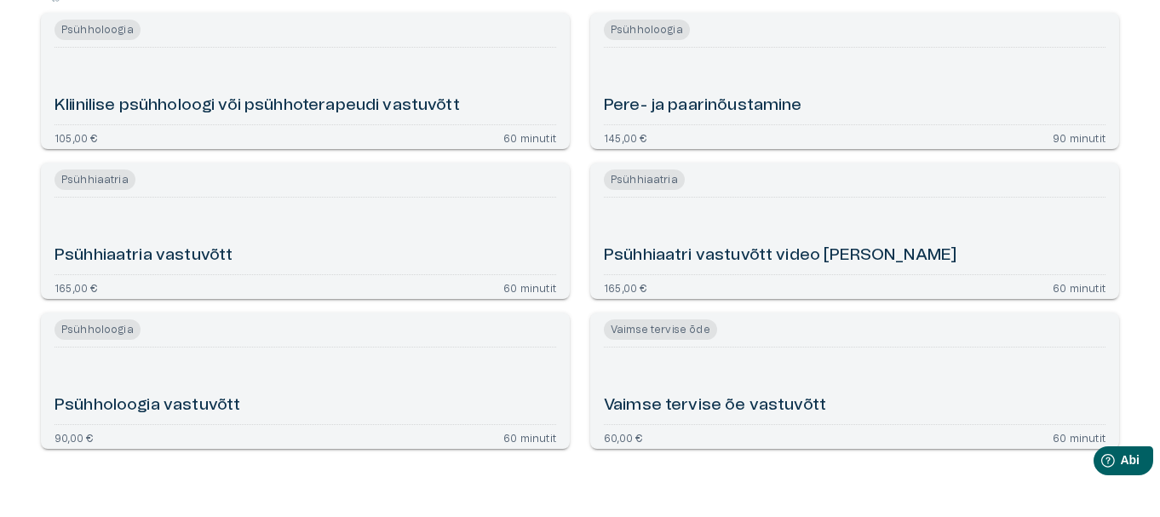
click at [938, 228] on div "Psühhiaatri vastuvõtt video [PERSON_NAME]" at bounding box center [855, 235] width 502 height 63
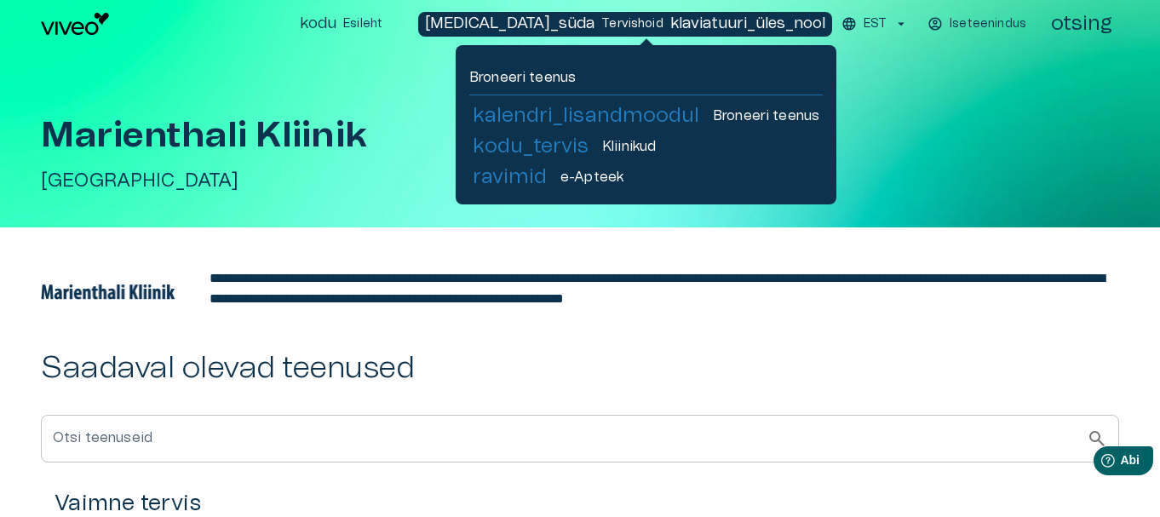
scroll to position [511, 0]
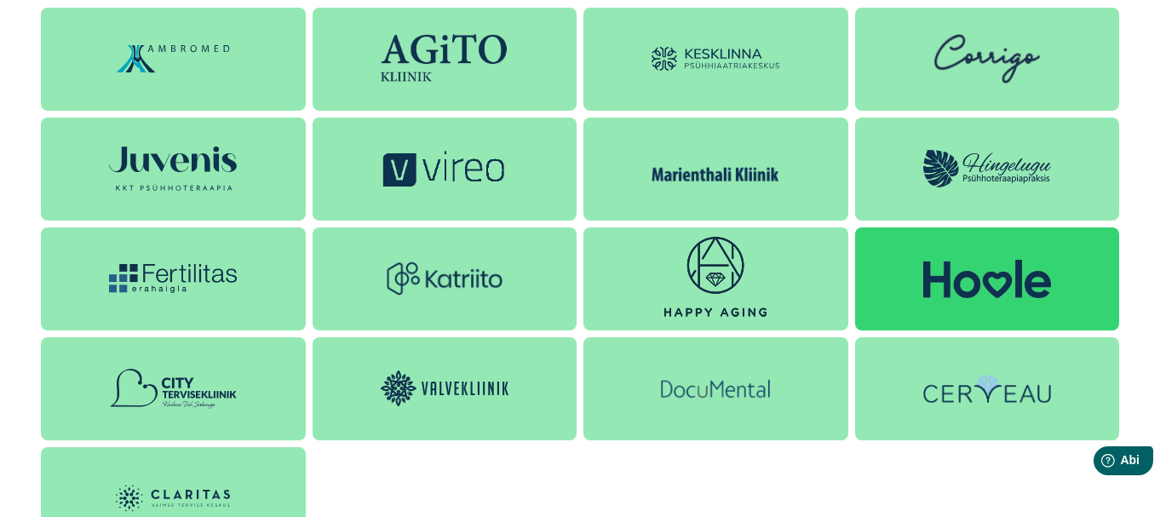
scroll to position [1547, 0]
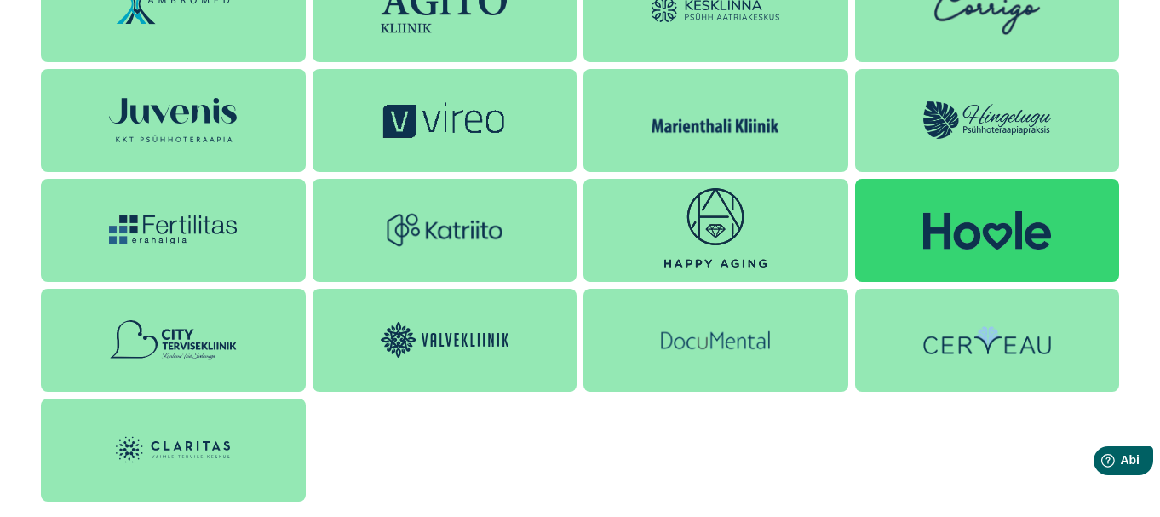
click at [1039, 217] on img at bounding box center [987, 230] width 128 height 38
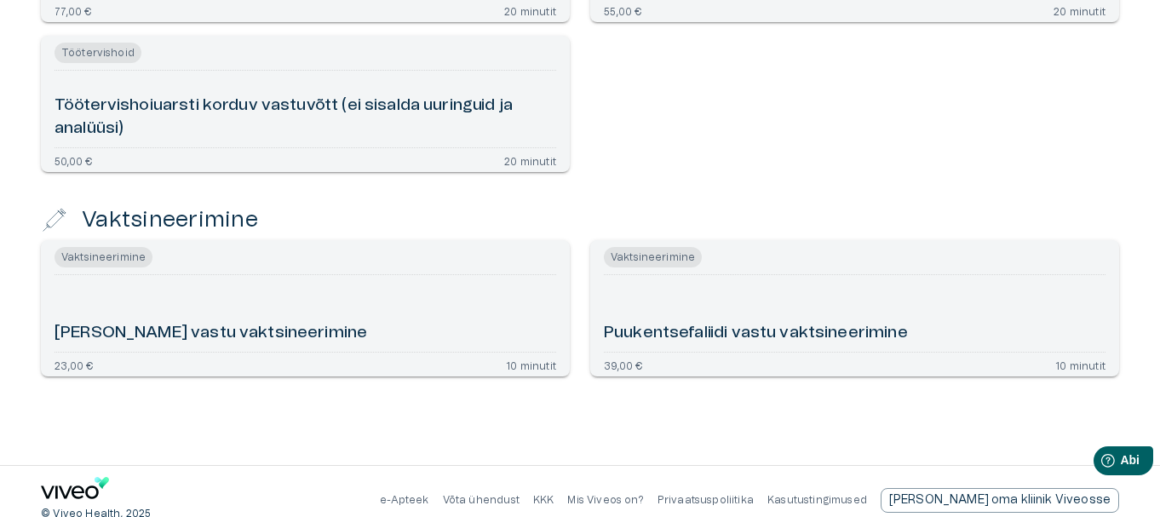
scroll to position [1275, 0]
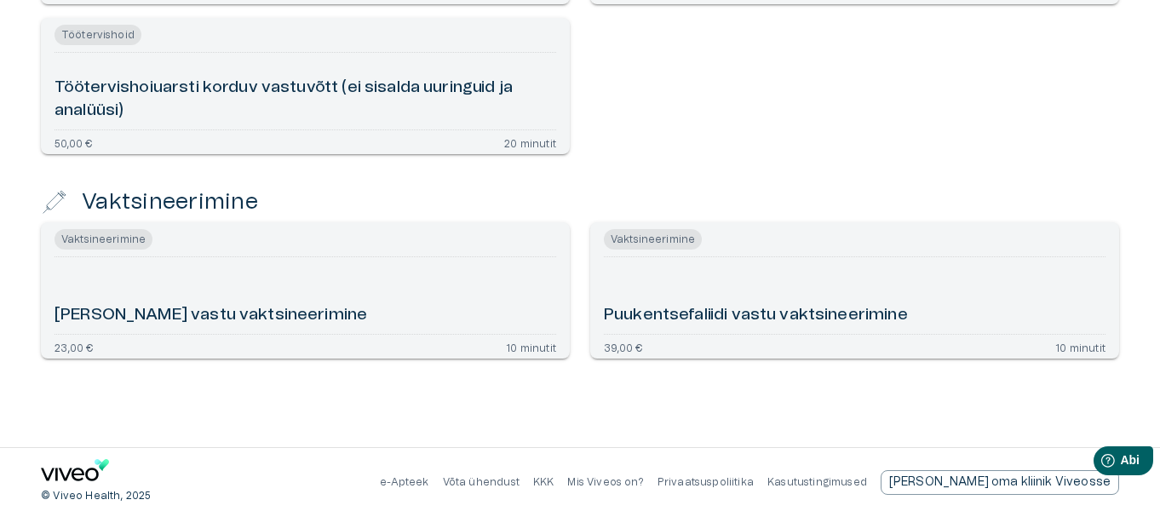
scroll to position [1547, 0]
